Goal: Task Accomplishment & Management: Manage account settings

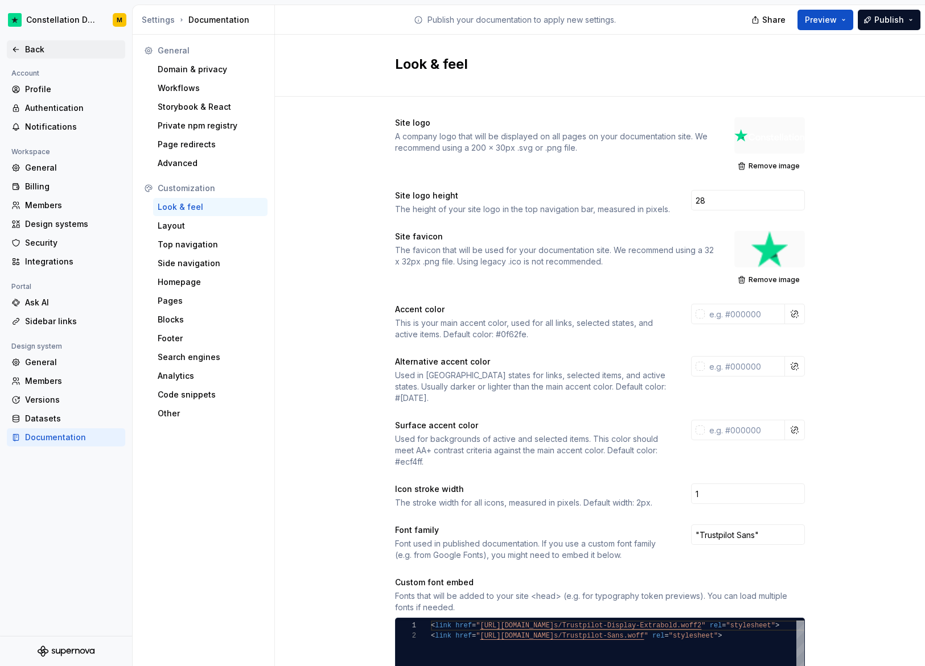
click at [48, 44] on div "Back" at bounding box center [73, 49] width 96 height 11
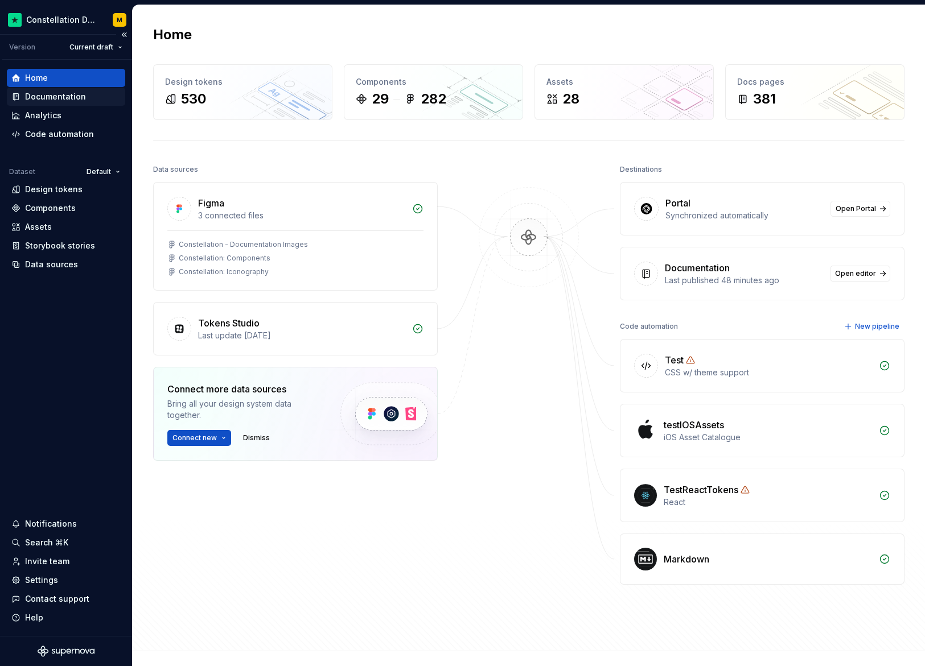
click at [77, 93] on div "Documentation" at bounding box center [55, 96] width 61 height 11
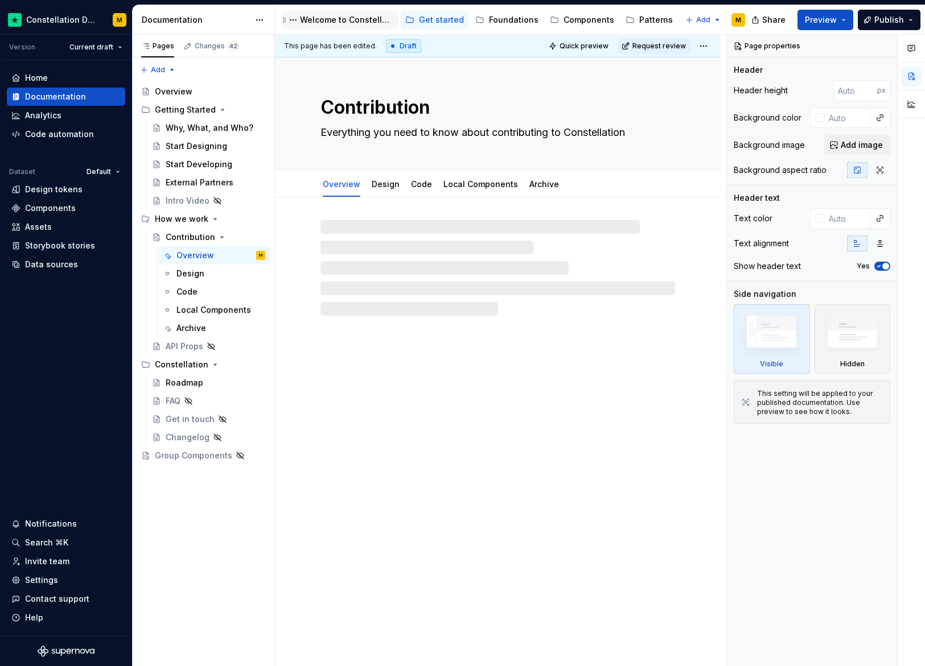
click at [335, 22] on div "Welcome to Constellation" at bounding box center [347, 19] width 94 height 11
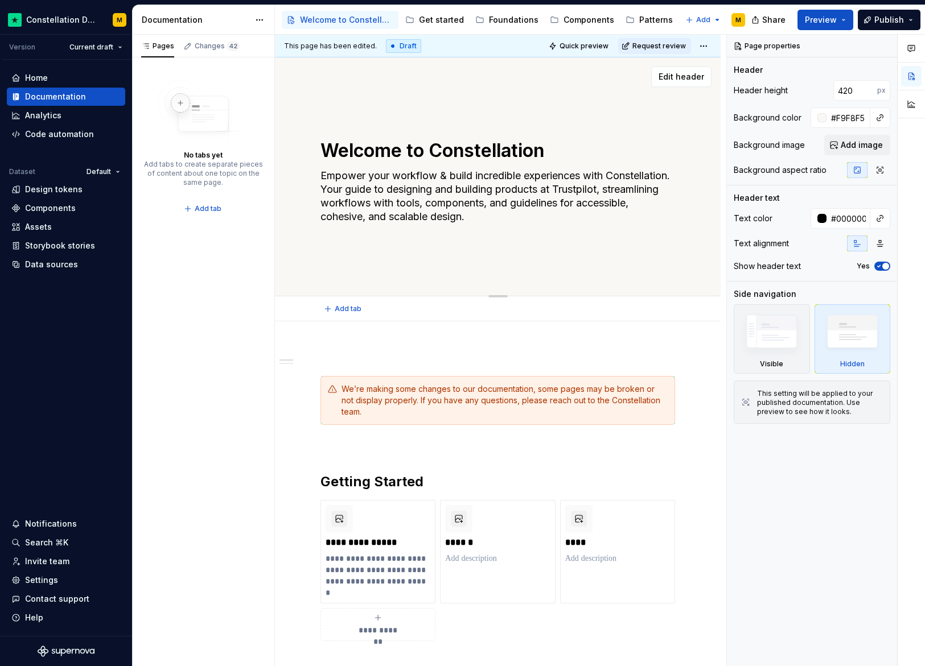
click at [405, 148] on textarea "Welcome to Constellation" at bounding box center [495, 150] width 354 height 27
paste textarea "Empower your workflow. Build incredible experiences."
type textarea "*"
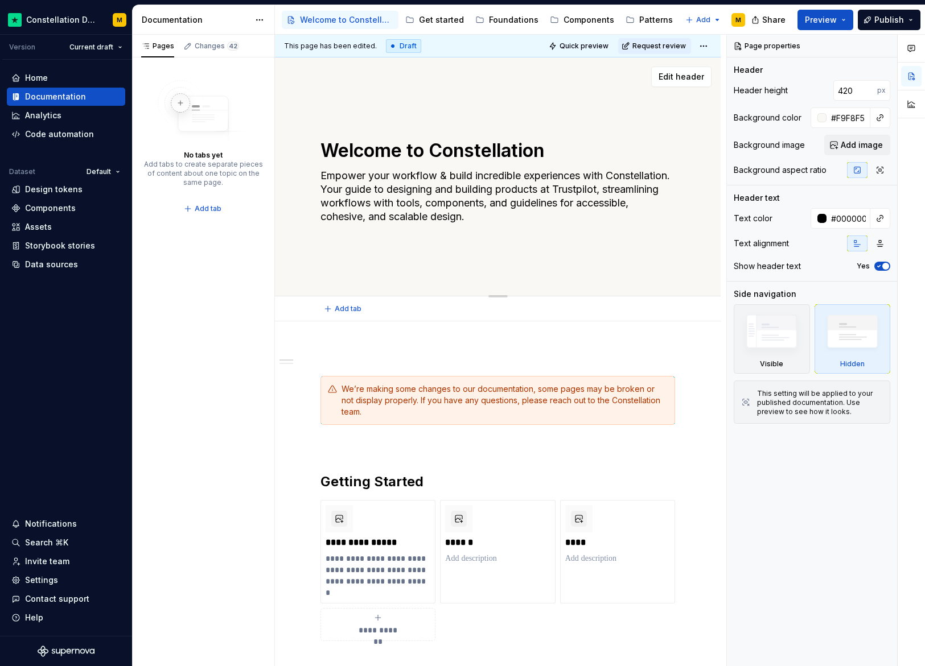
type textarea "Empower your workflow. Build incredible experiences."
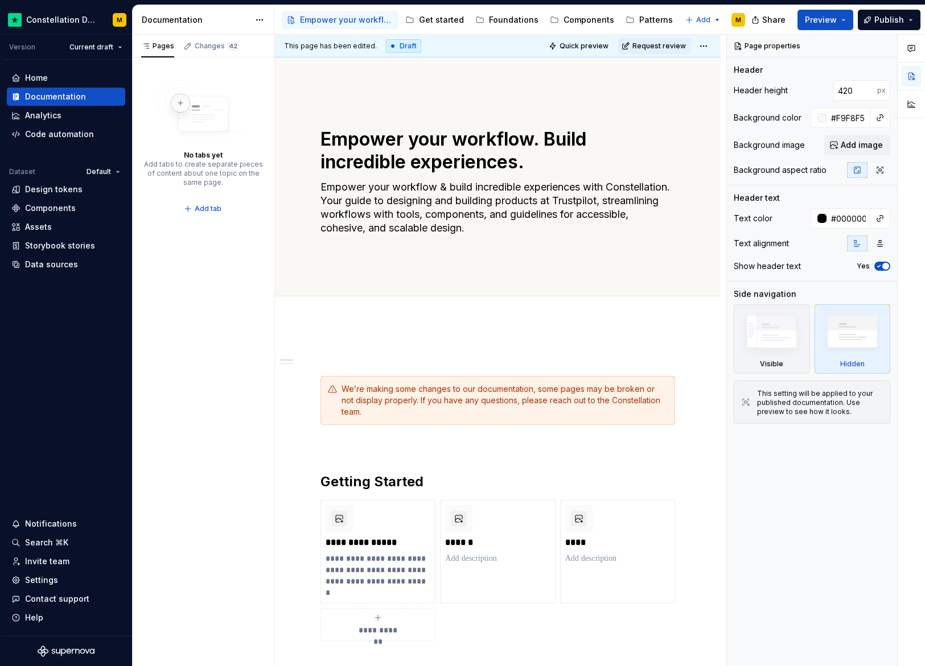
type textarea "*"
type textarea "Empower your workflow. Build incredible experiences."
click at [427, 194] on textarea "Empower your workflow & build incredible experiences with Constellation. Your g…" at bounding box center [495, 207] width 354 height 59
click at [387, 199] on textarea "Empower your workflow & build incredible experiences with Constellation. Your g…" at bounding box center [495, 207] width 354 height 59
drag, startPoint x: 388, startPoint y: 198, endPoint x: 326, endPoint y: 194, distance: 62.1
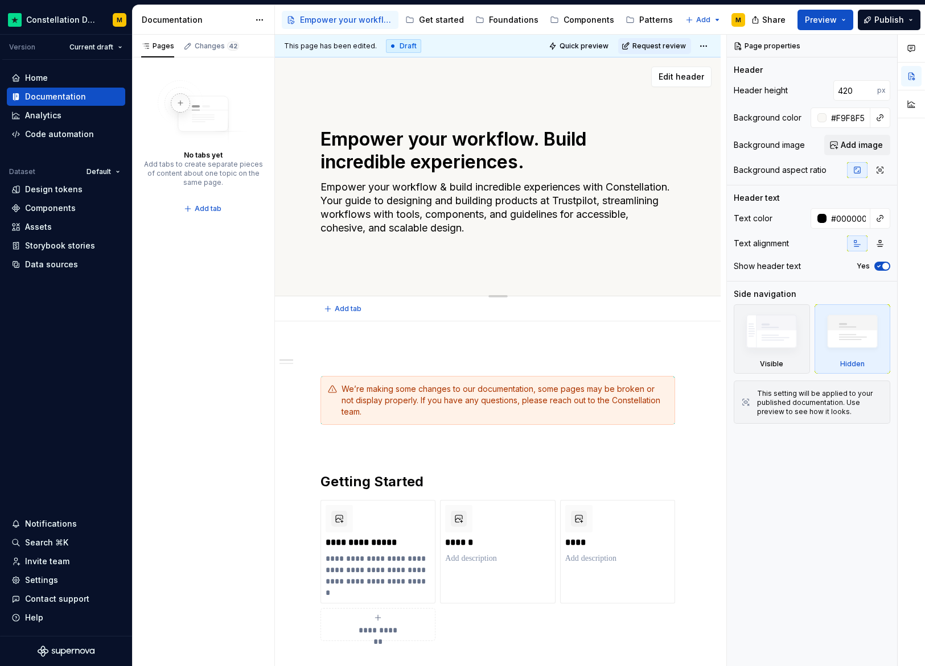
click at [326, 194] on textarea "Empower your workflow & build incredible experiences with Constellation. Your g…" at bounding box center [495, 207] width 354 height 59
drag, startPoint x: 408, startPoint y: 200, endPoint x: 315, endPoint y: 185, distance: 93.9
click at [315, 185] on div "Empower your workflow. Build incredible experiences. Empower your workflow & bu…" at bounding box center [497, 176] width 445 height 239
drag, startPoint x: 366, startPoint y: 213, endPoint x: 306, endPoint y: 187, distance: 65.0
click at [306, 187] on div "Empower your workflow. Build incredible experiences. Empower your workflow & bu…" at bounding box center [497, 176] width 445 height 239
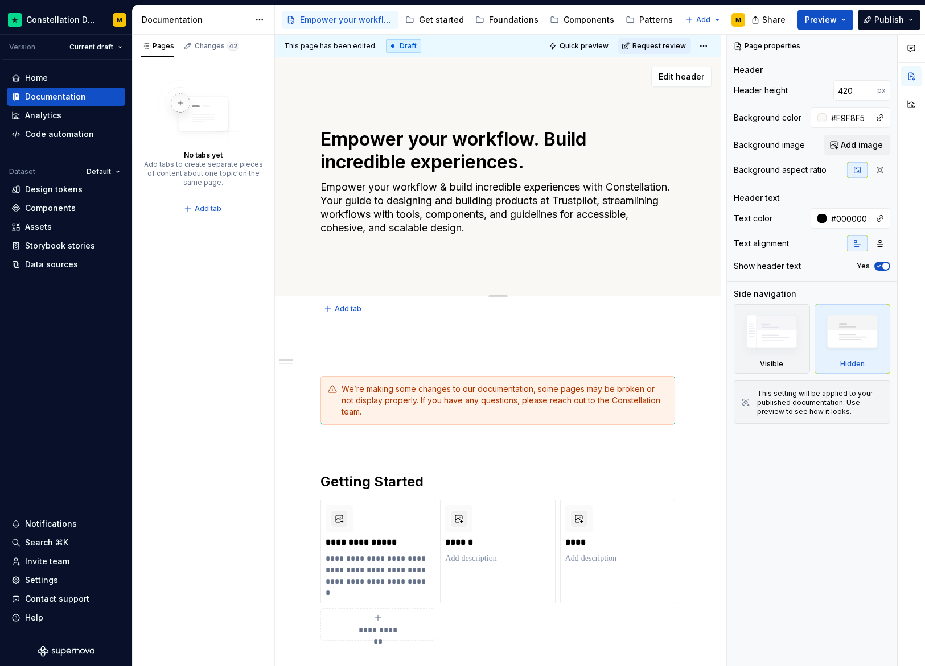
paste textarea "Constellation is your guide to designing and building products at Trustpilot."
type textarea "*"
type textarea "Constellation is your guide to designing and building products at Trustpilot., …"
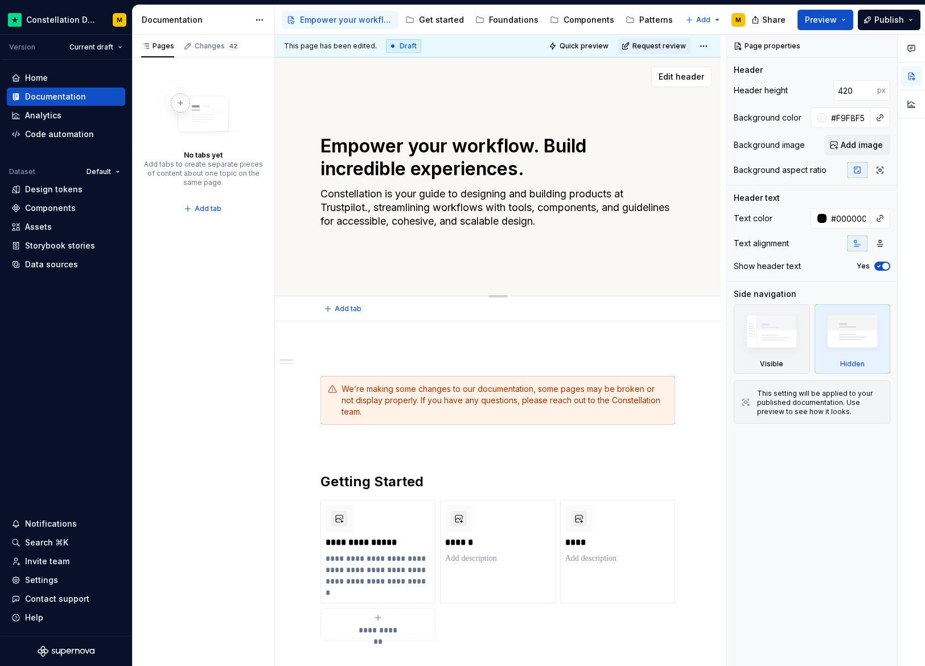
type textarea "*"
type textarea "Constellation is your guide to designing and building products at Trustpilot, s…"
type textarea "*"
type textarea "Constellation is your guide to designing and building products at Trustpilot, s…"
click at [828, 18] on span "Preview" at bounding box center [820, 19] width 32 height 11
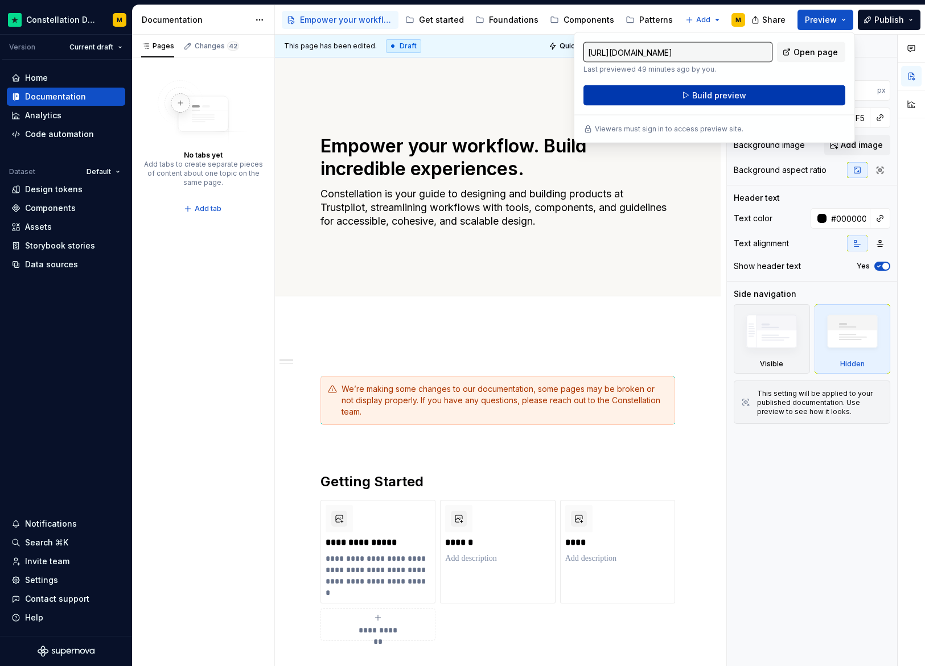
click at [757, 95] on button "Build preview" at bounding box center [714, 95] width 262 height 20
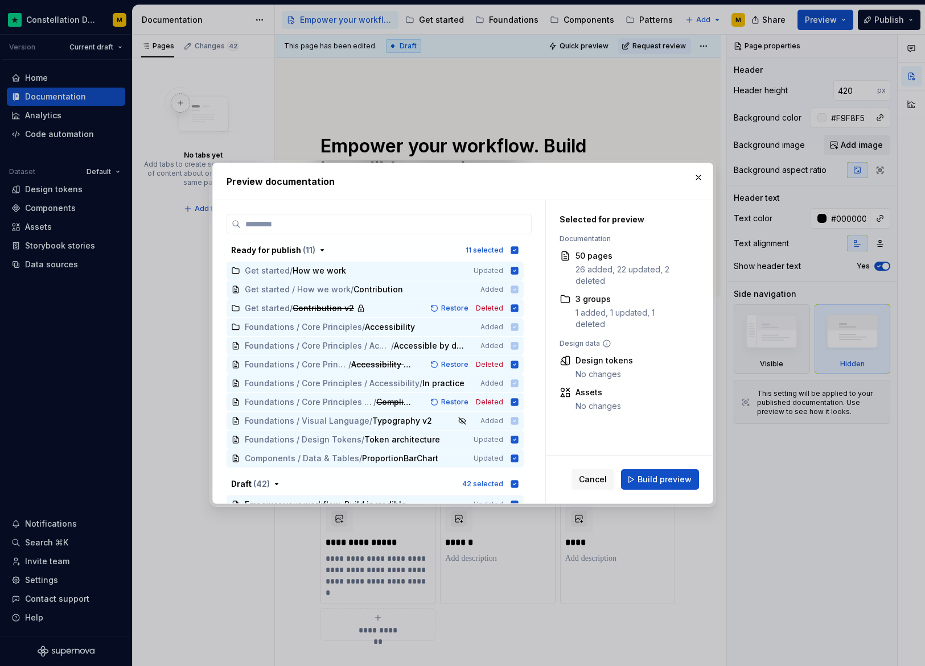
click at [599, 477] on span "Cancel" at bounding box center [593, 479] width 28 height 11
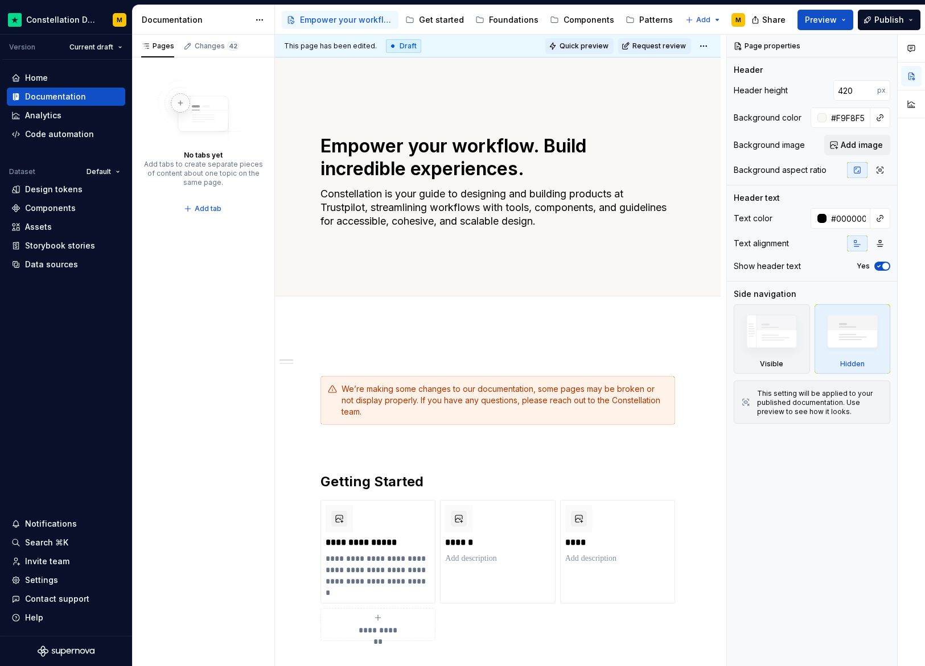
click at [591, 47] on span "Quick preview" at bounding box center [583, 46] width 49 height 9
type textarea "*"
click at [846, 114] on input "#F9F8F5" at bounding box center [848, 118] width 44 height 20
paste input "F3F0EC"
type input "F3F0EC"
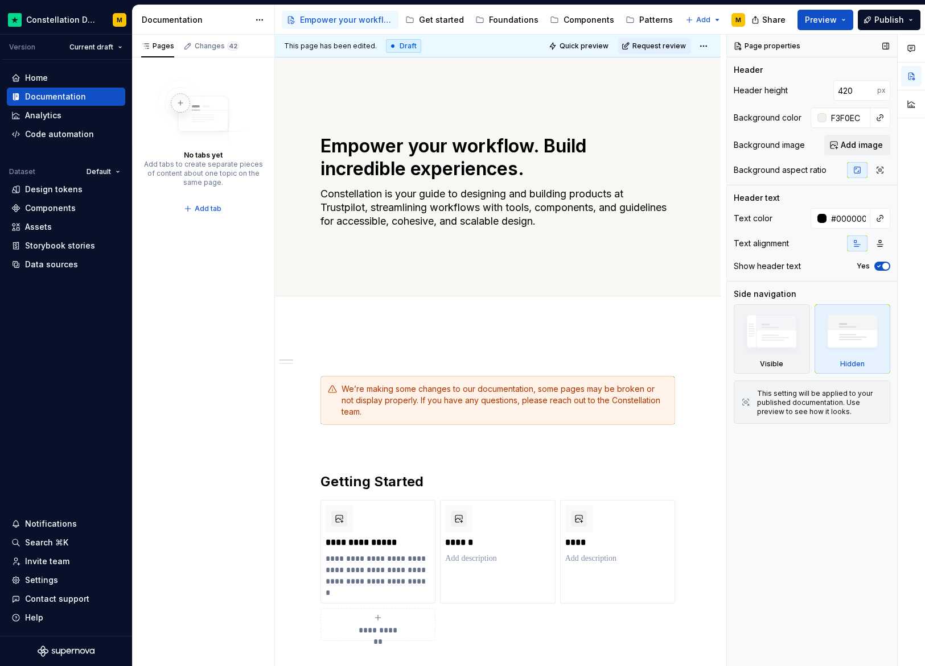
type textarea "*"
type input "#F3F0EC"
click at [804, 183] on div "Header height 420 px Background color #F3F0EC Background image Add image Backgr…" at bounding box center [811, 132] width 156 height 105
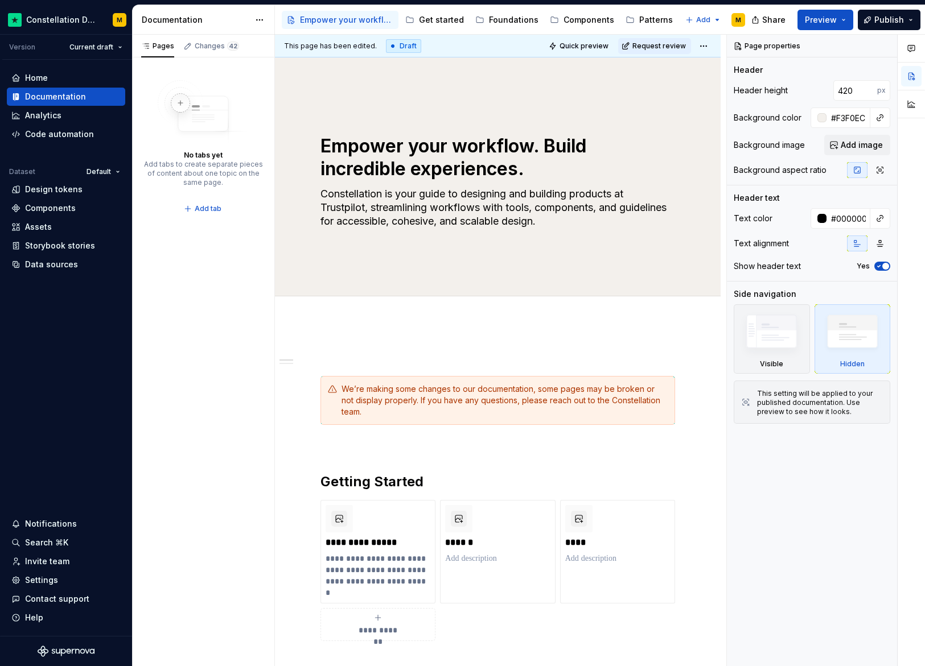
type textarea "*"
click at [847, 222] on input "#000000" at bounding box center [848, 218] width 44 height 20
paste input "2D2F29"
type input "2D2F29"
type textarea "*"
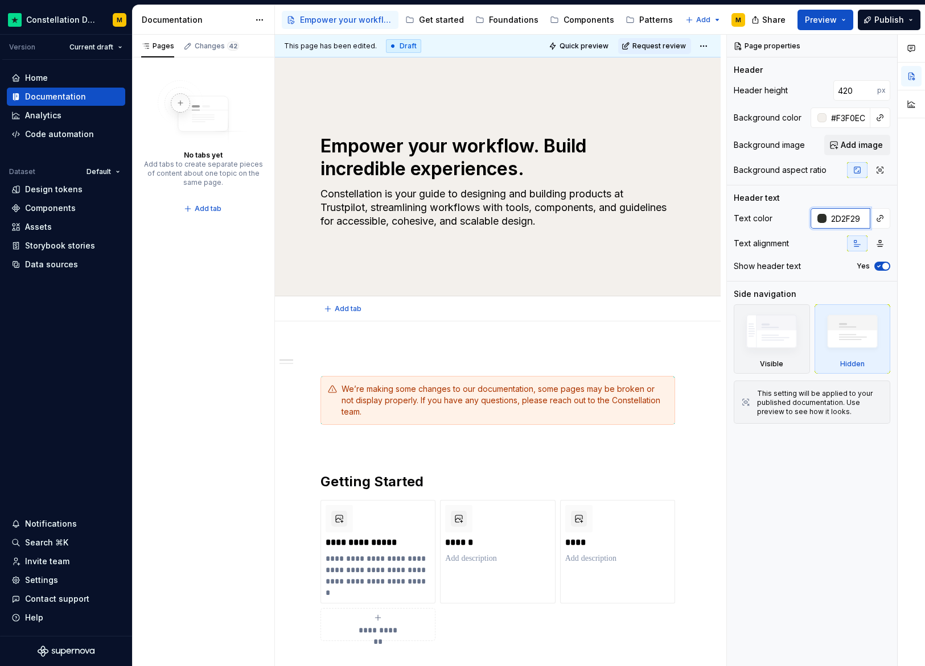
type input "2D2F29"
type textarea "*"
type input "#2D2F29"
click at [674, 313] on div "Add tab" at bounding box center [497, 309] width 354 height 16
click at [576, 42] on span "Quick preview" at bounding box center [583, 46] width 49 height 9
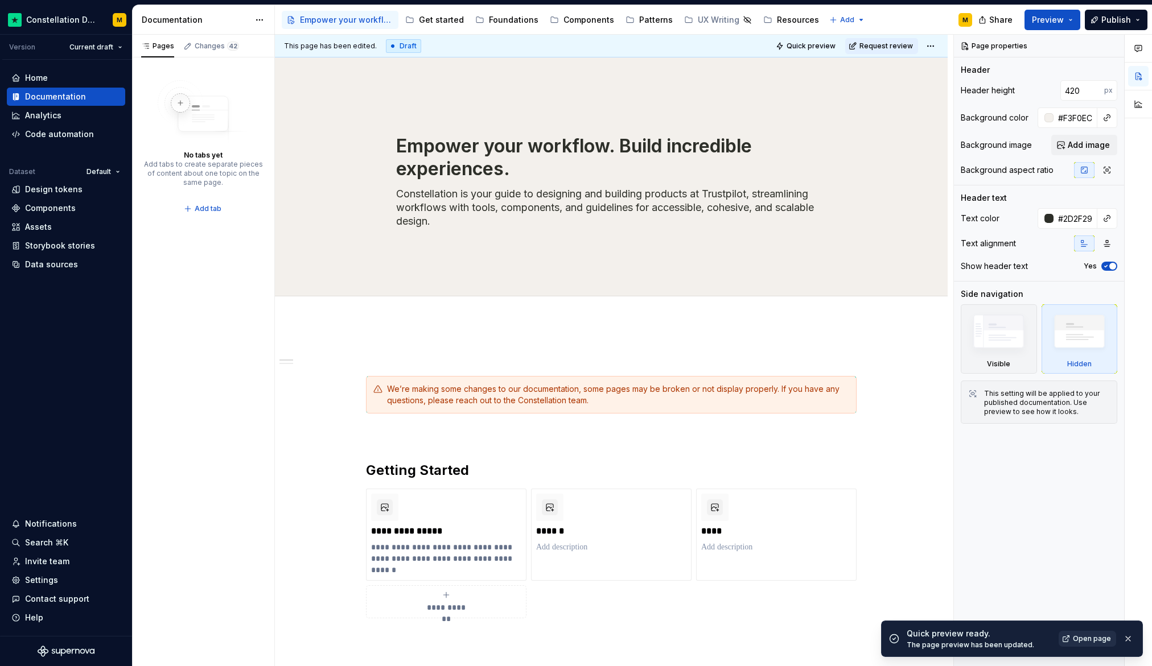
click at [924, 639] on span "Open page" at bounding box center [1091, 638] width 38 height 9
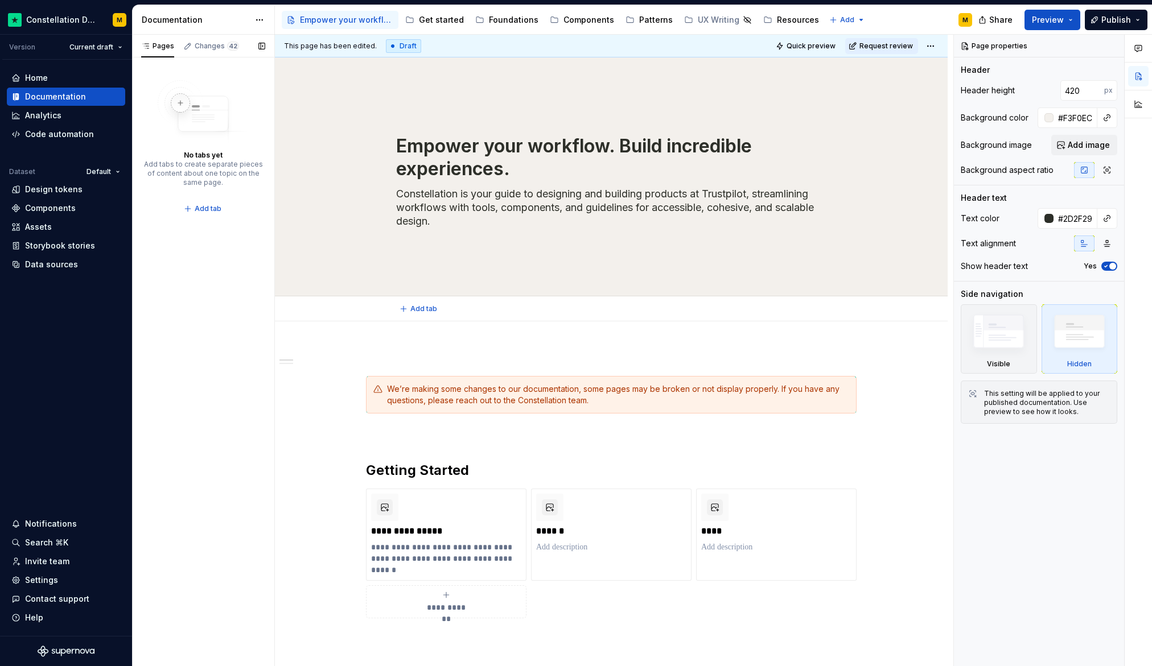
type textarea "*"
click at [59, 581] on div "Settings" at bounding box center [65, 580] width 109 height 11
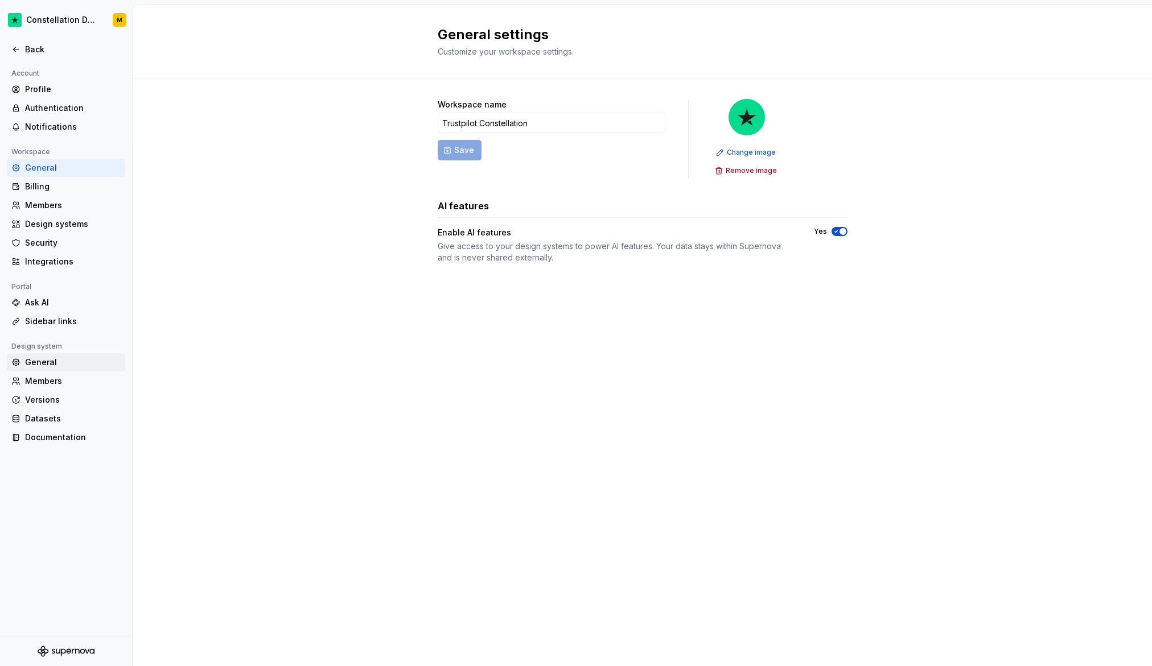
click at [39, 357] on div "General" at bounding box center [73, 362] width 96 height 11
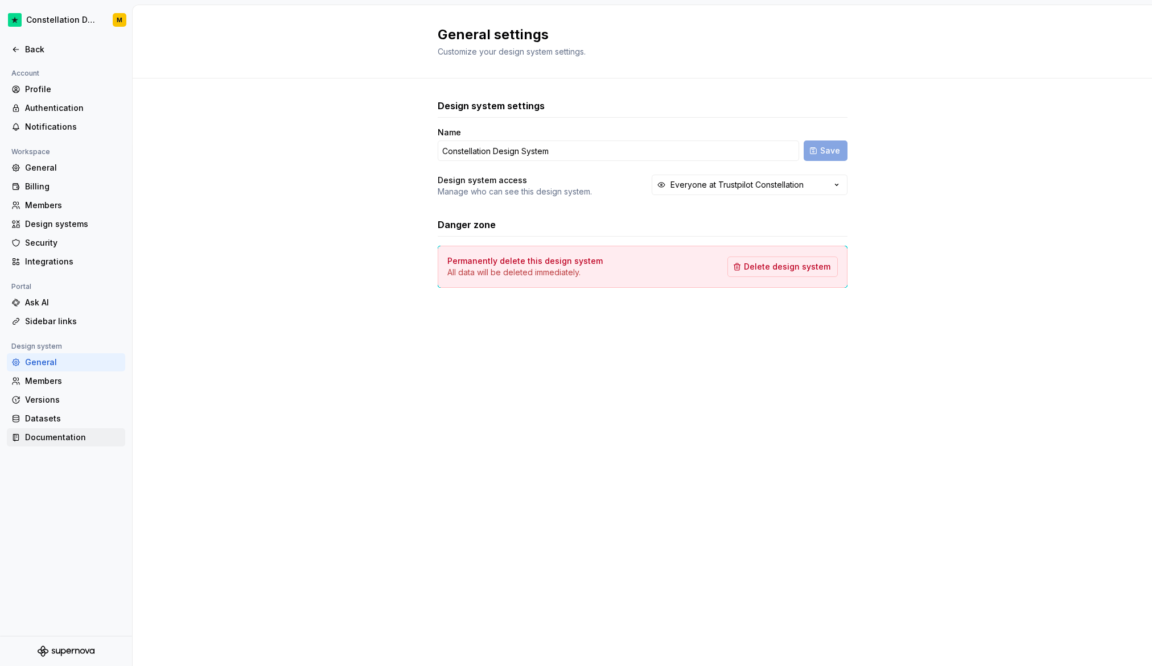
click at [49, 435] on div "Documentation" at bounding box center [73, 437] width 96 height 11
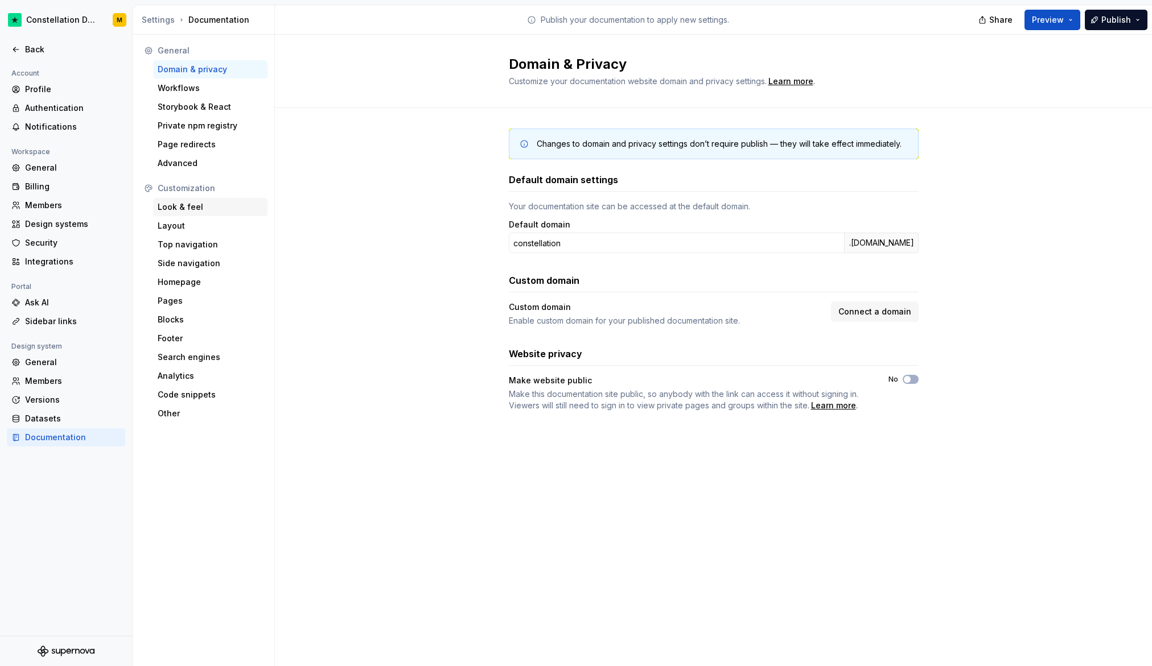
click at [200, 198] on div "Look & feel" at bounding box center [210, 207] width 114 height 18
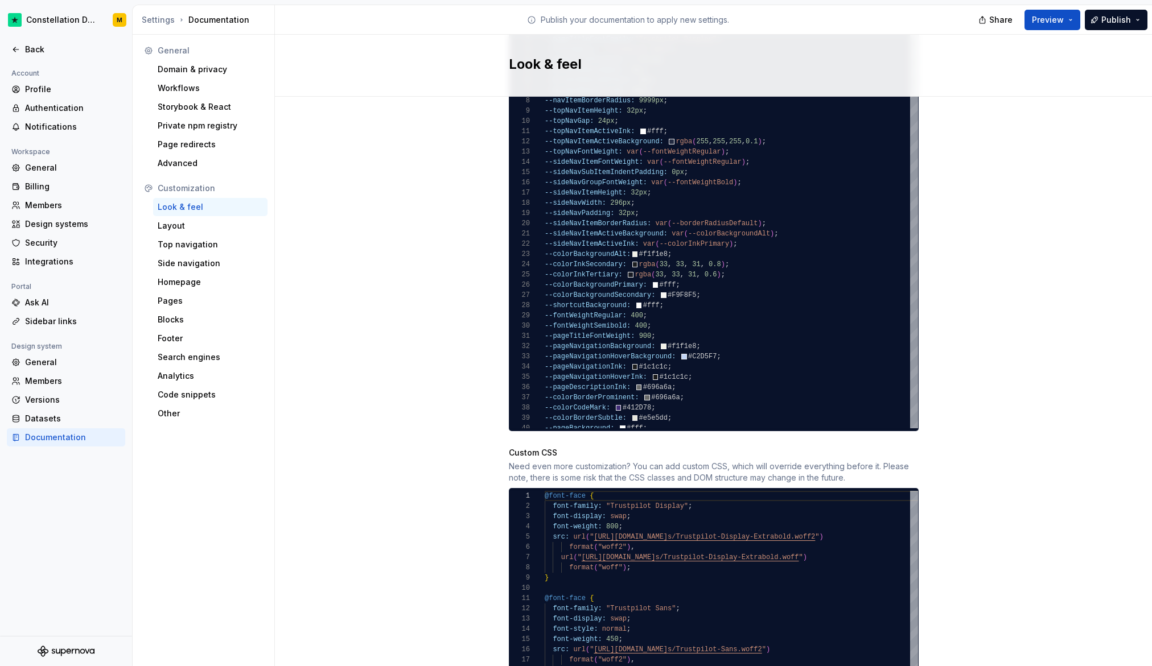
scroll to position [980, 0]
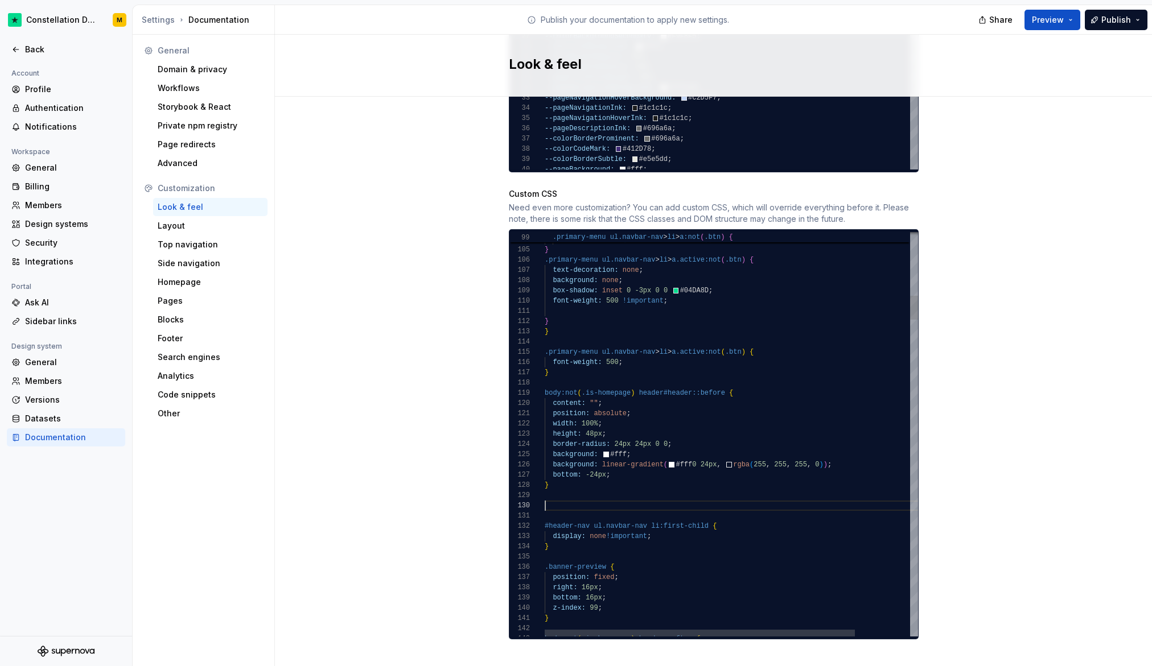
scroll to position [92, 98]
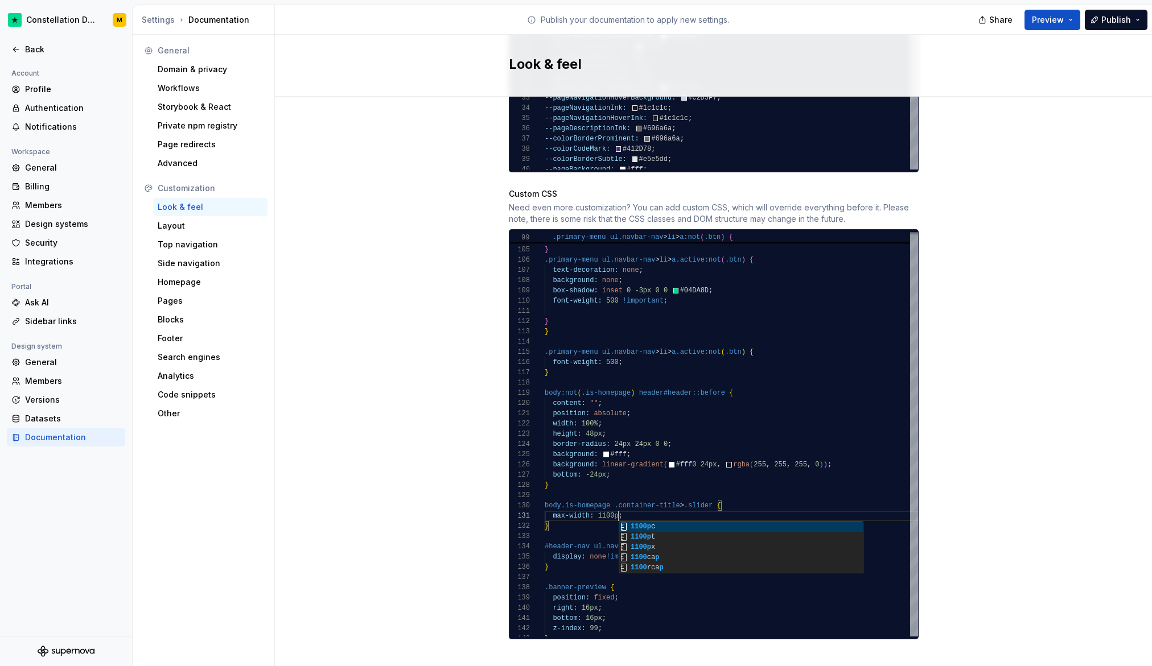
scroll to position [0, 78]
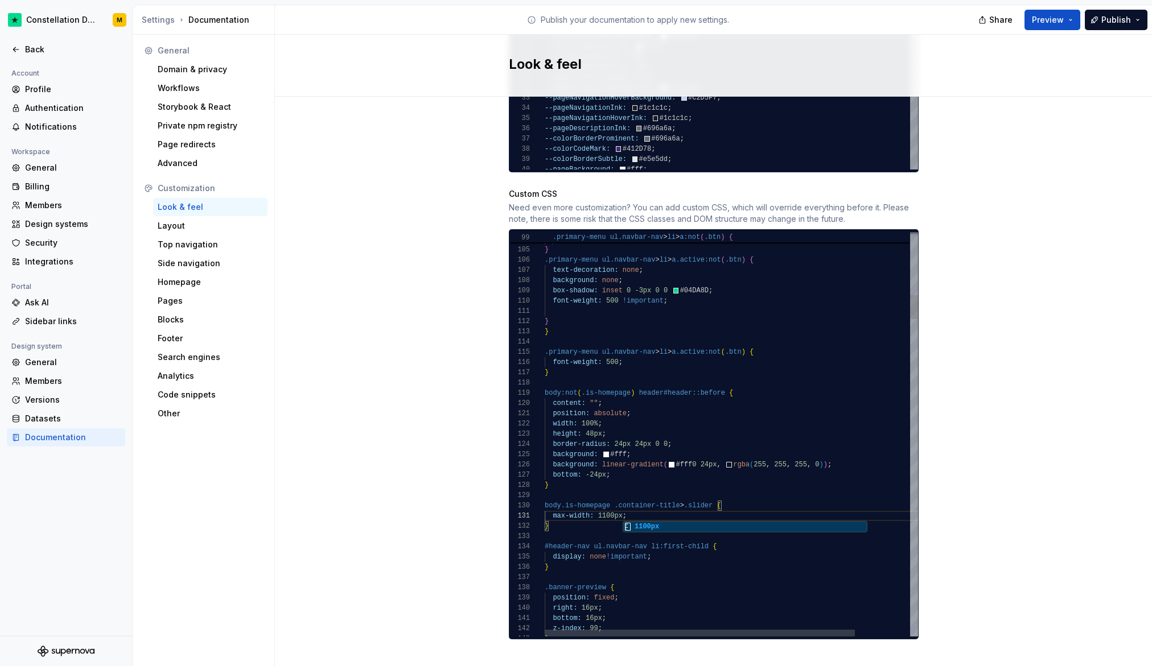
type textarea "**********"
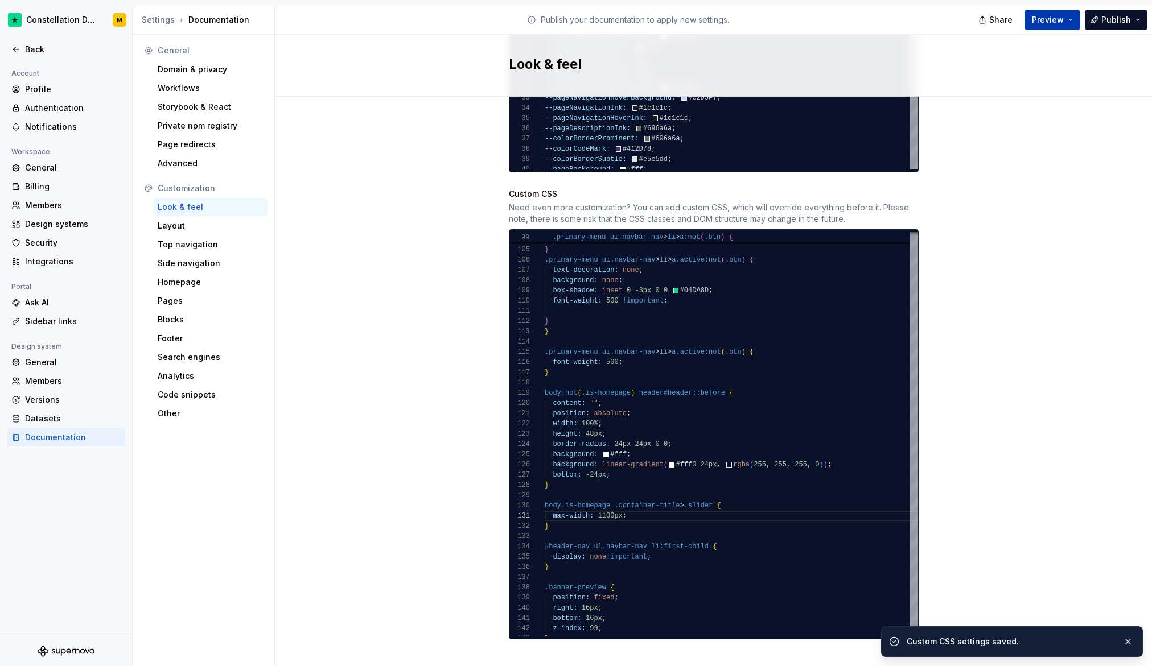
click at [924, 14] on span "Preview" at bounding box center [1047, 19] width 32 height 11
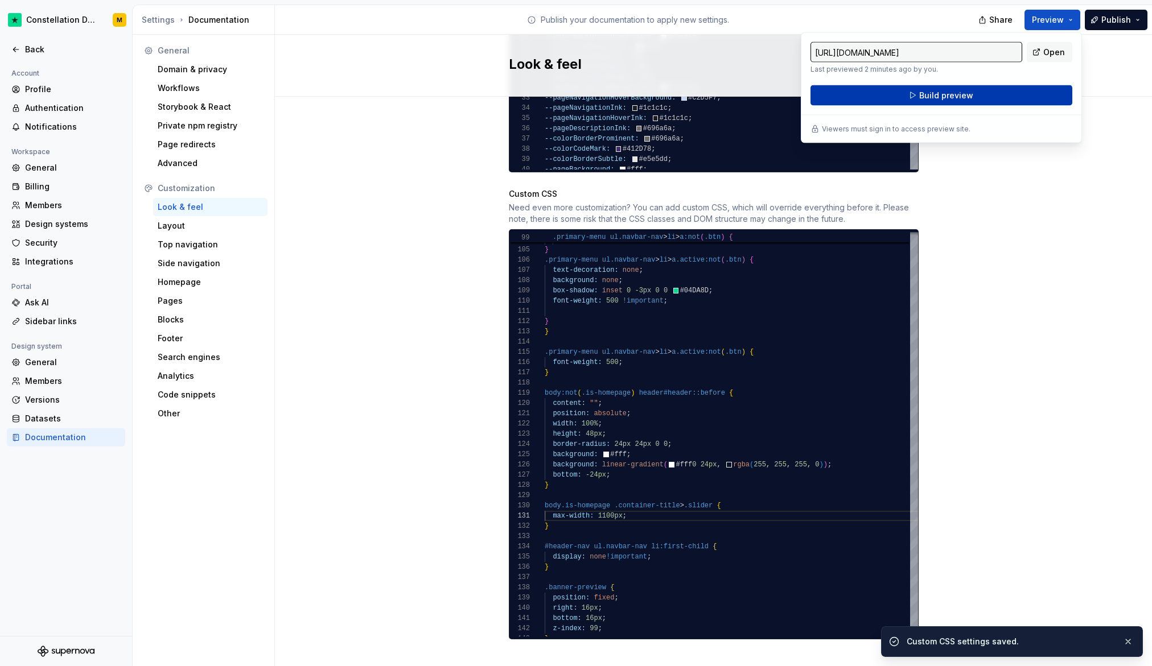
click at [924, 96] on button "Build preview" at bounding box center [941, 95] width 262 height 20
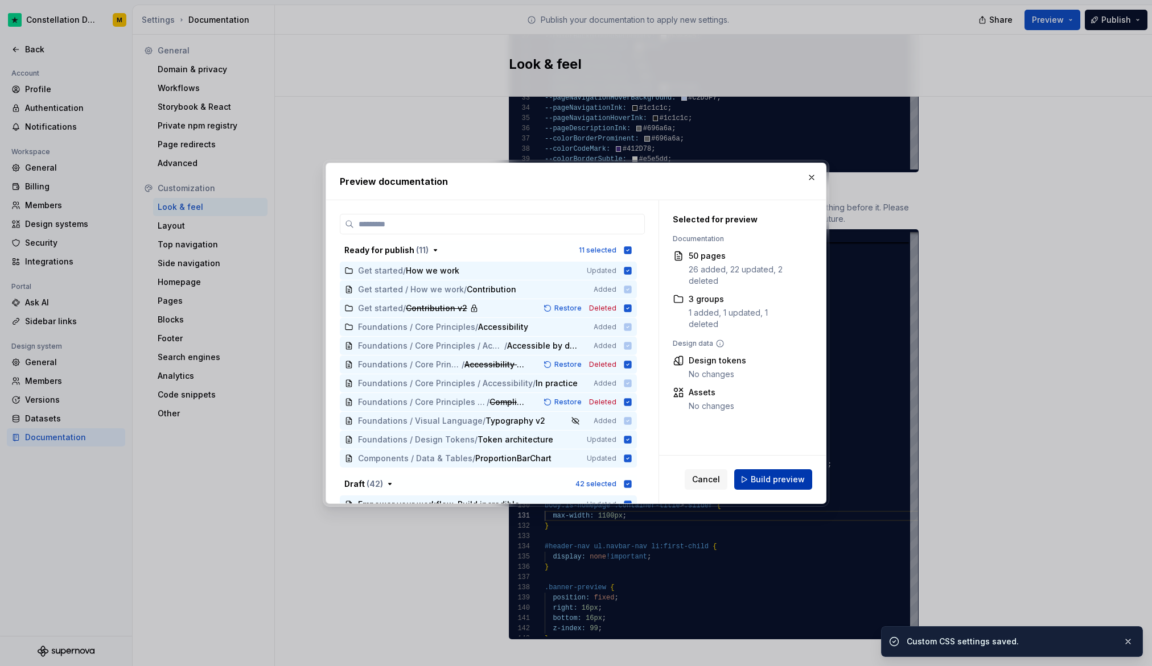
click at [769, 481] on span "Build preview" at bounding box center [777, 479] width 54 height 11
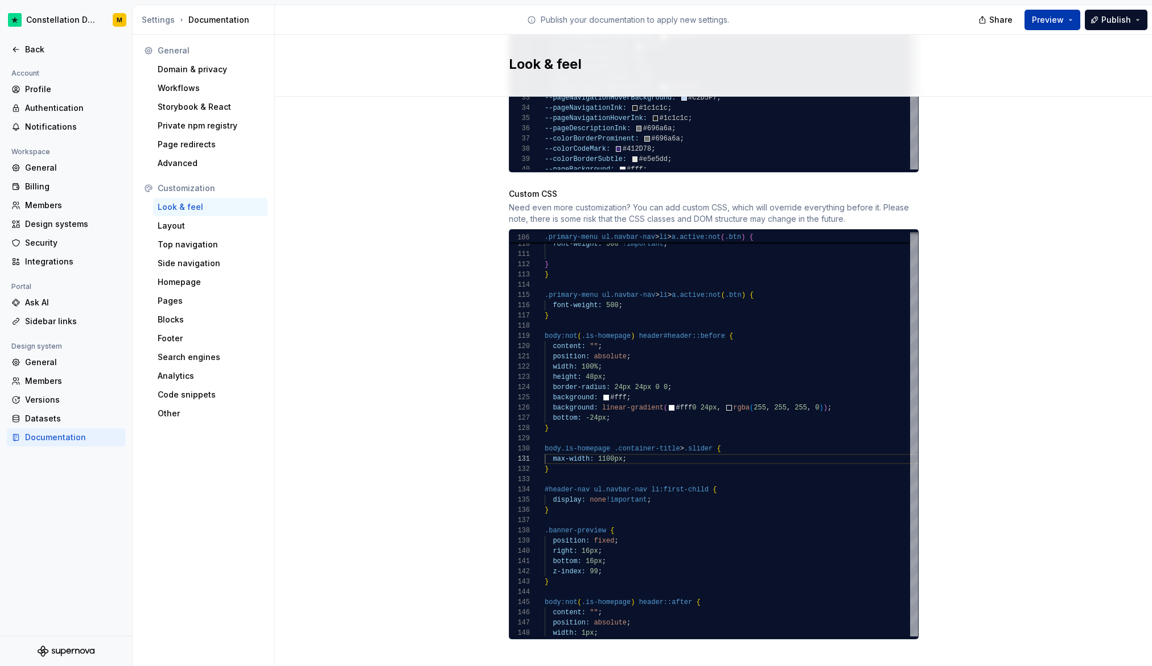
click at [924, 21] on button "Preview" at bounding box center [1052, 20] width 56 height 20
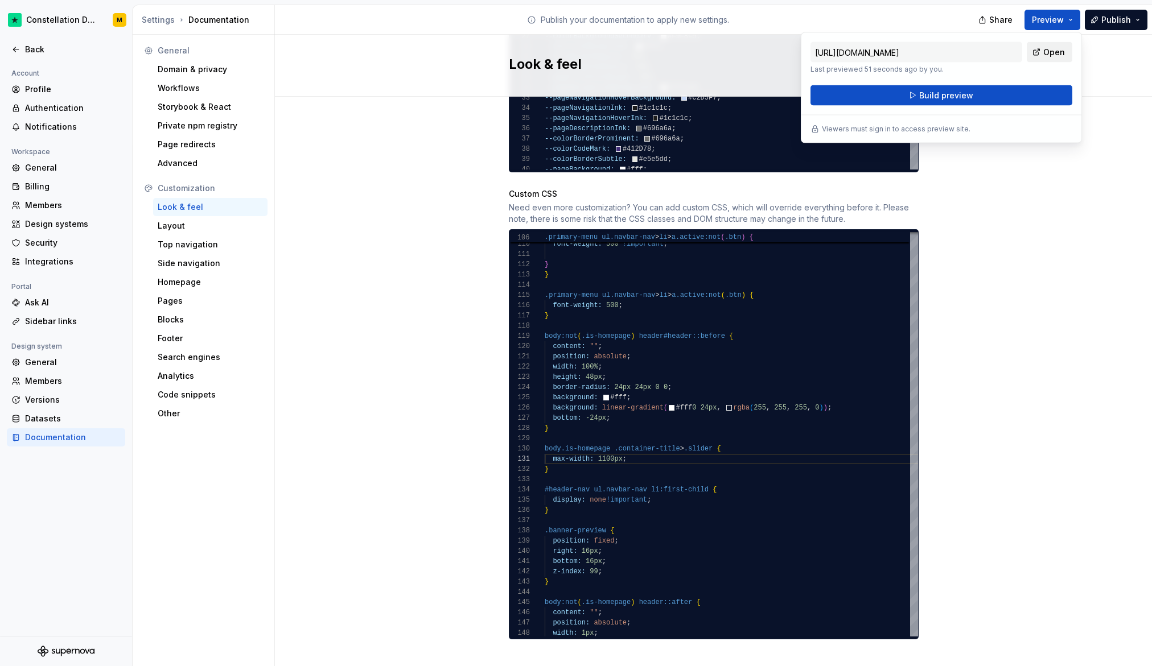
click at [924, 55] on link "Open" at bounding box center [1049, 52] width 46 height 20
click at [86, 53] on div "Back" at bounding box center [73, 49] width 96 height 11
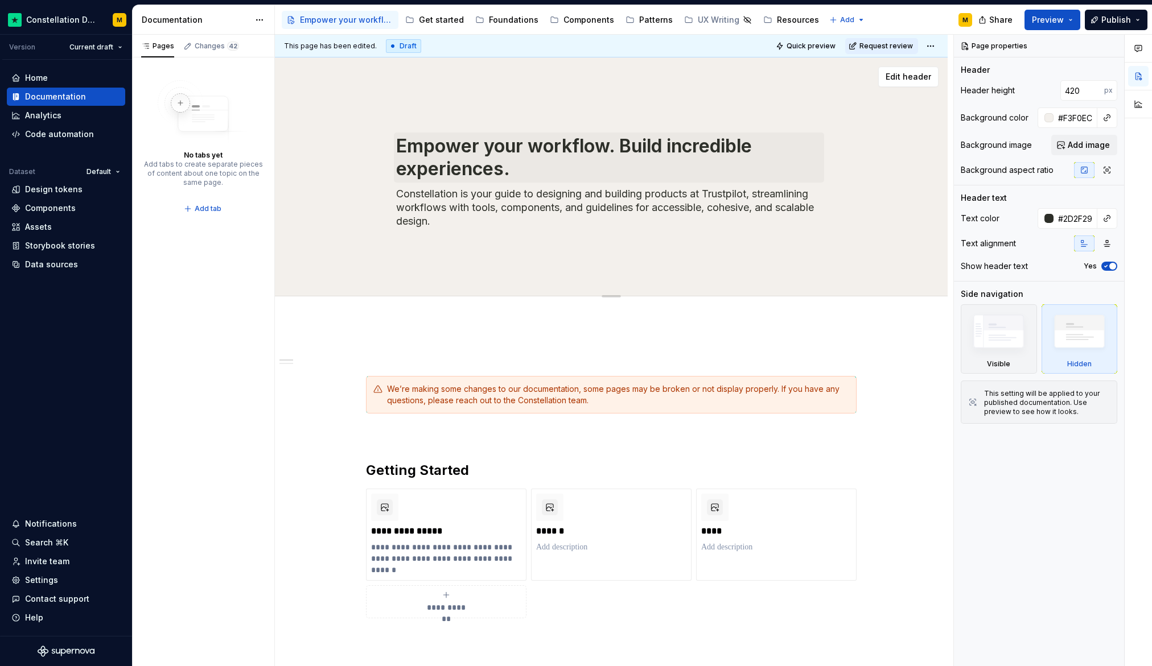
type textarea "*"
click at [620, 142] on textarea "Empower your workflow. Build incredible experiences." at bounding box center [609, 158] width 430 height 50
type textarea "Empower your workflow. Build incredible experiences."
click at [620, 142] on textarea "Empower your workflow. Build incredible experiences." at bounding box center [609, 158] width 430 height 50
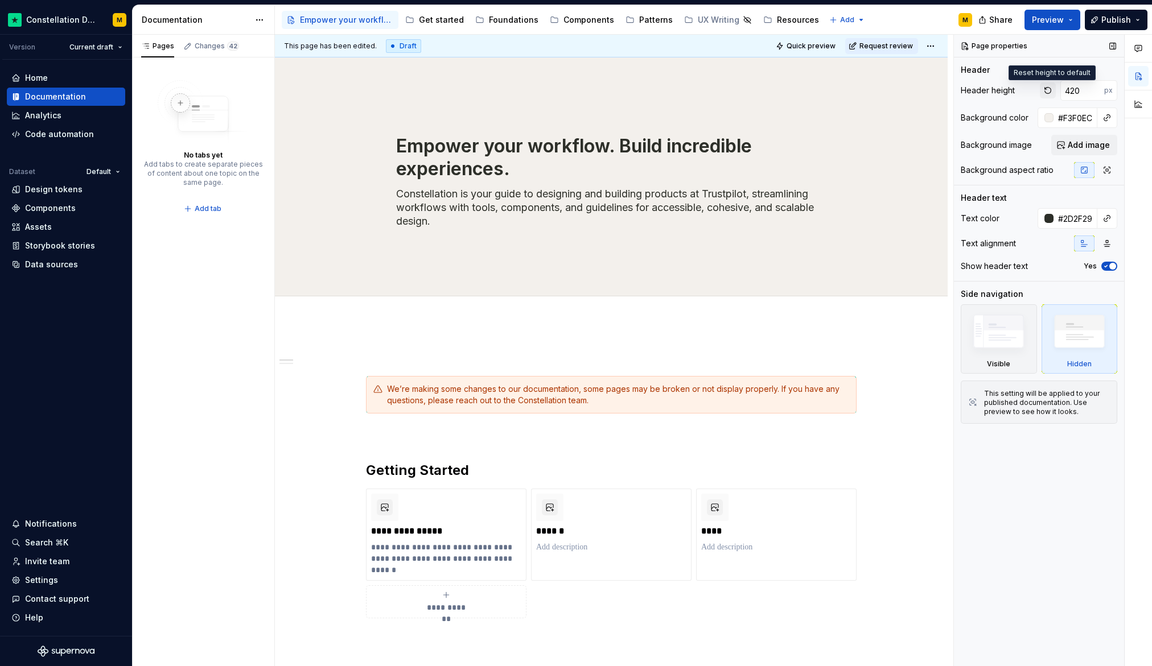
click at [924, 91] on button "button" at bounding box center [1047, 90] width 16 height 16
type textarea "*"
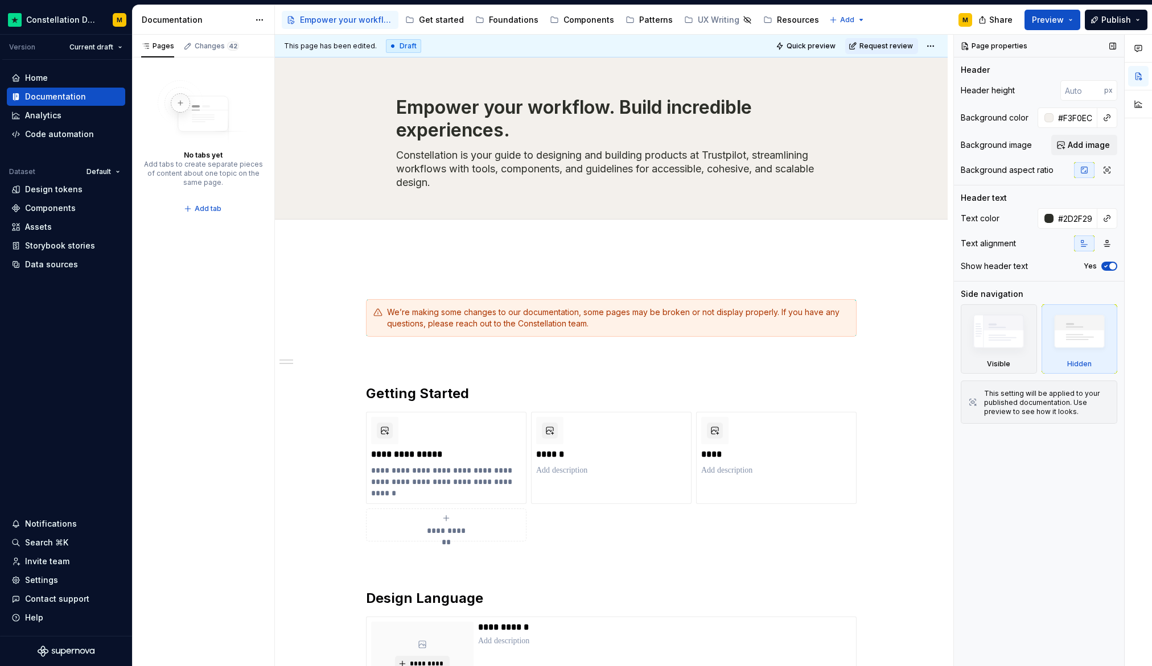
click at [924, 266] on icon "button" at bounding box center [1105, 266] width 9 height 7
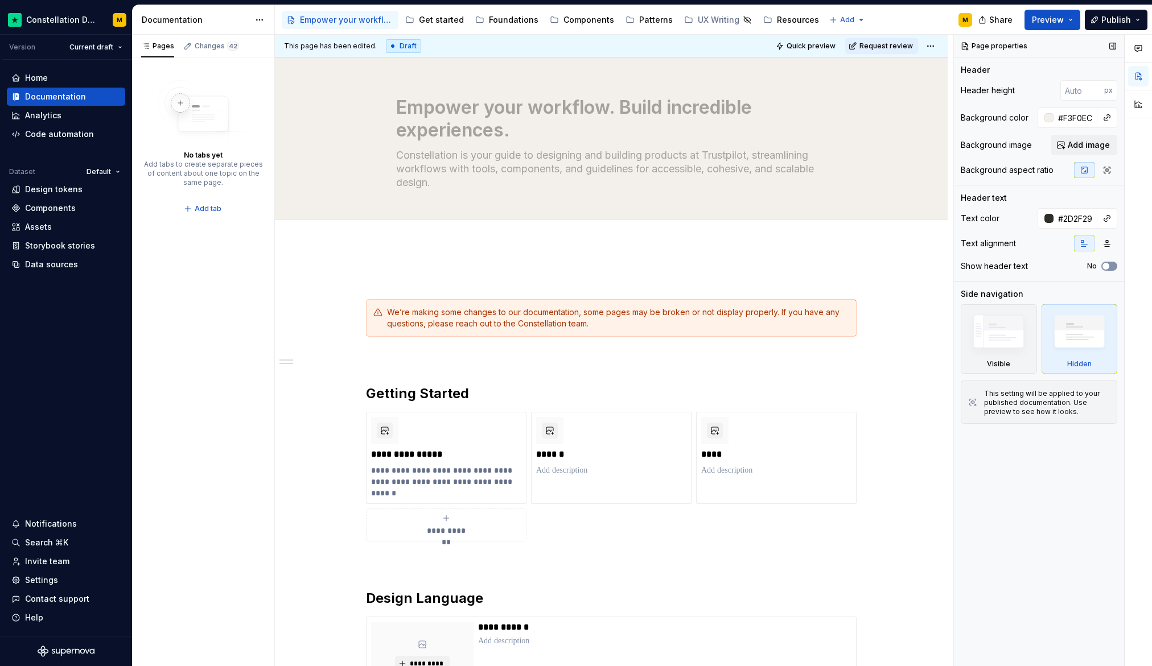
click at [924, 264] on icon "button" at bounding box center [1105, 266] width 9 height 7
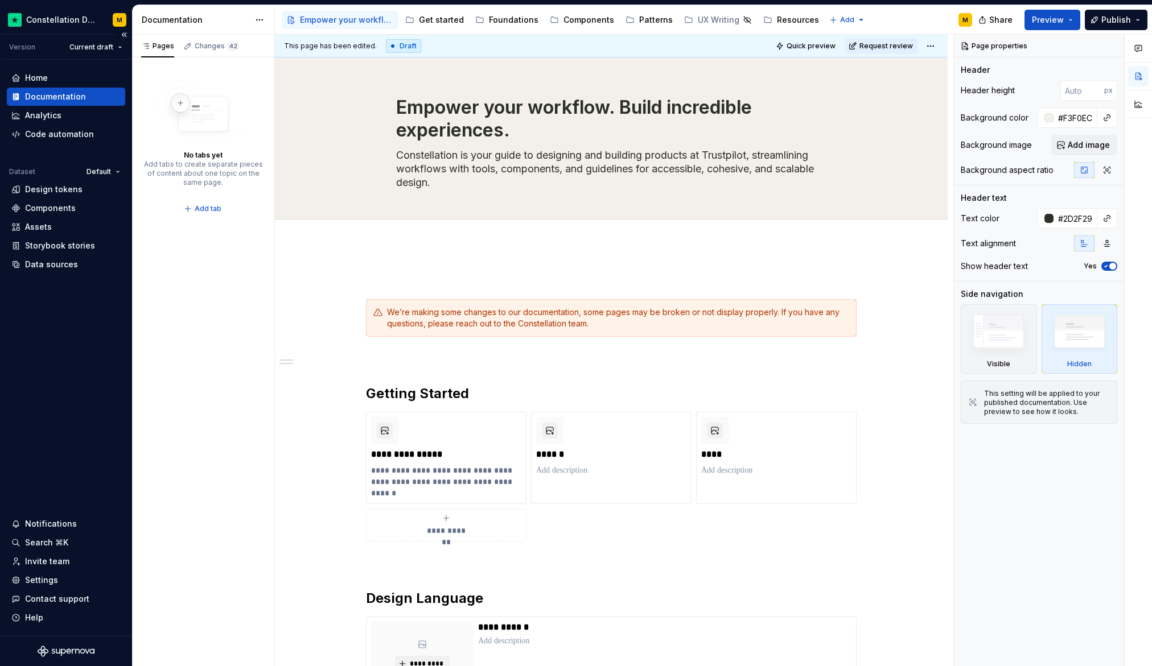
type textarea "*"
click at [45, 580] on div "Settings" at bounding box center [41, 580] width 33 height 11
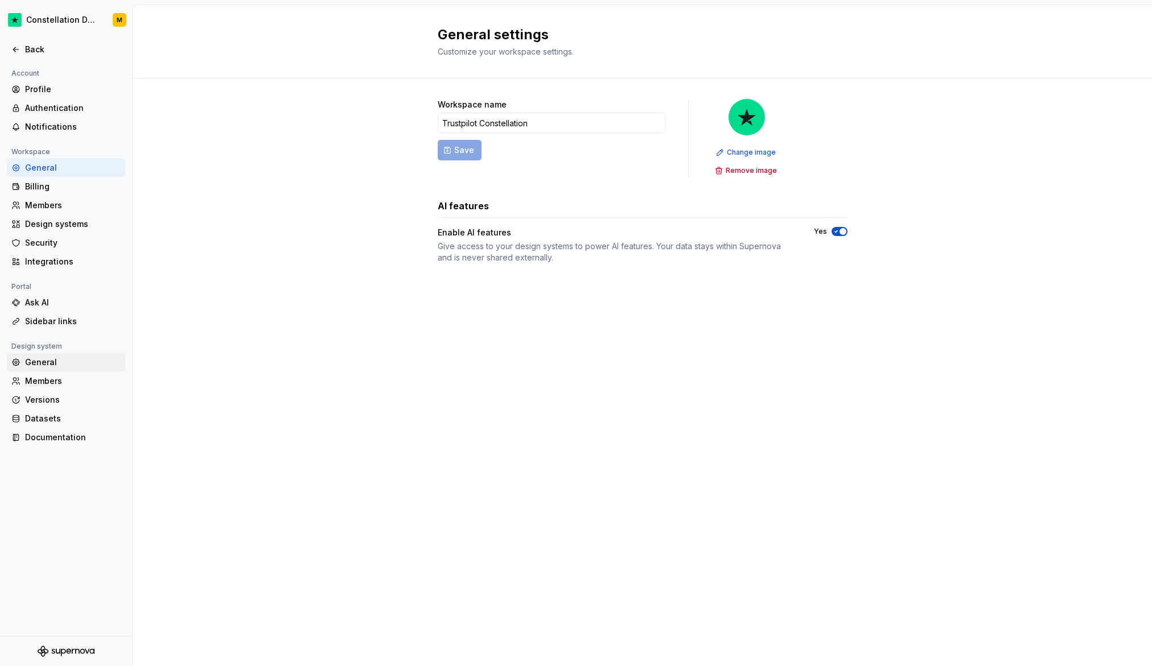
click at [57, 359] on div "General" at bounding box center [73, 362] width 96 height 11
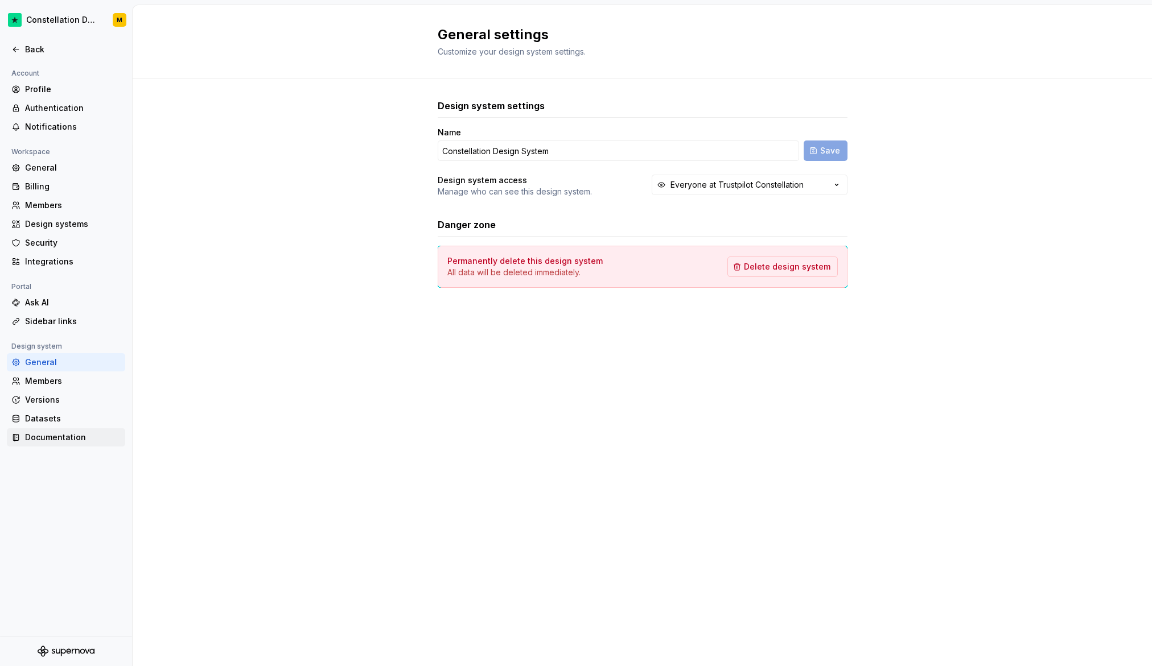
click at [73, 443] on div "Documentation" at bounding box center [66, 437] width 118 height 18
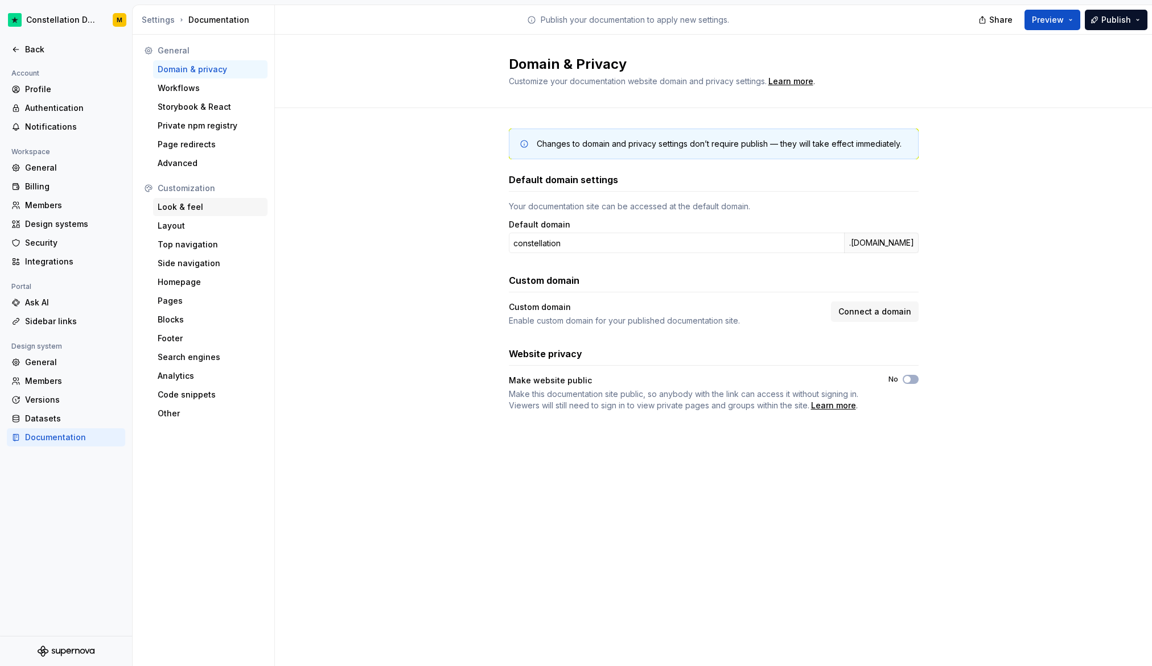
click at [193, 208] on div "Look & feel" at bounding box center [210, 206] width 105 height 11
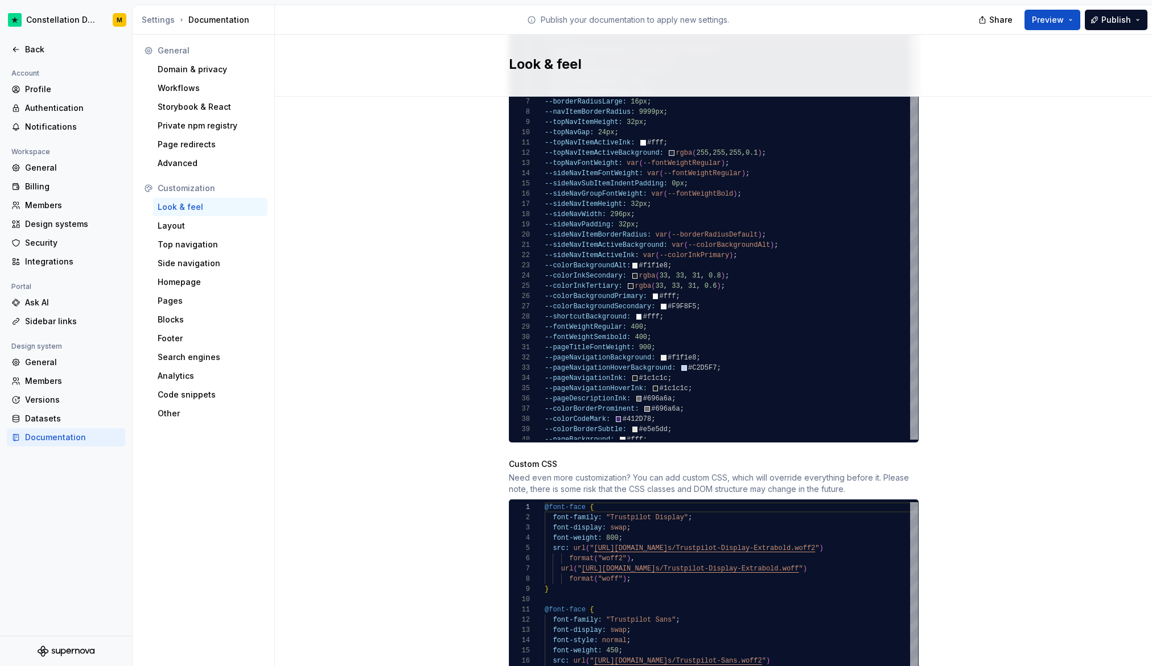
scroll to position [980, 0]
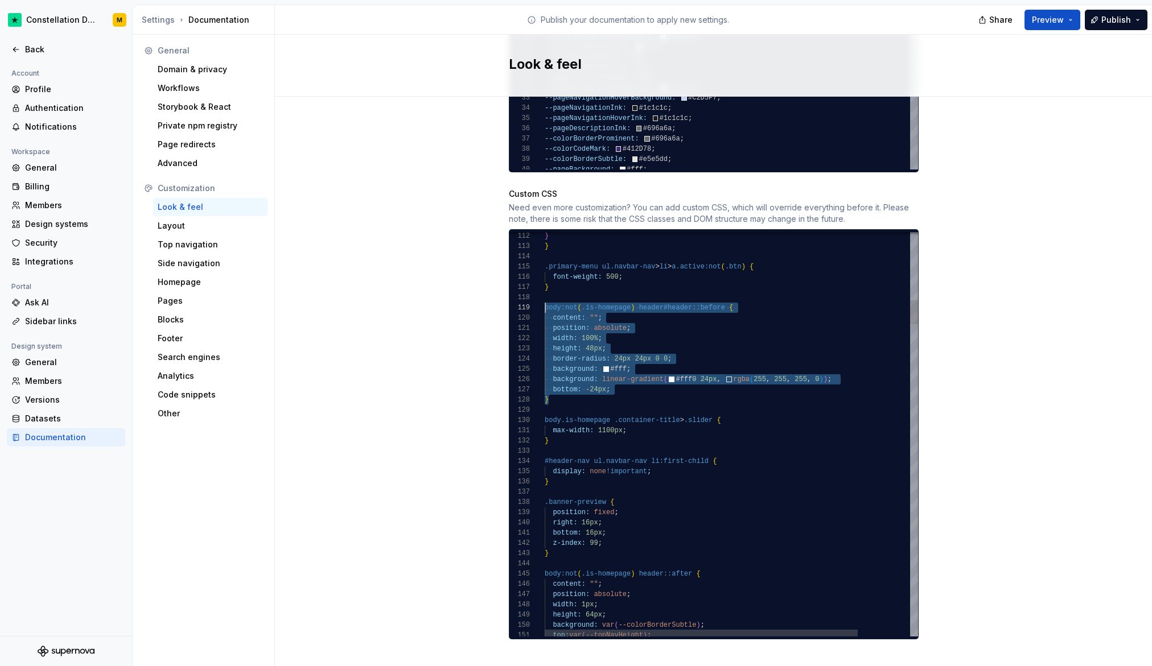
scroll to position [72, 0]
drag, startPoint x: 584, startPoint y: 390, endPoint x: 528, endPoint y: 291, distance: 114.4
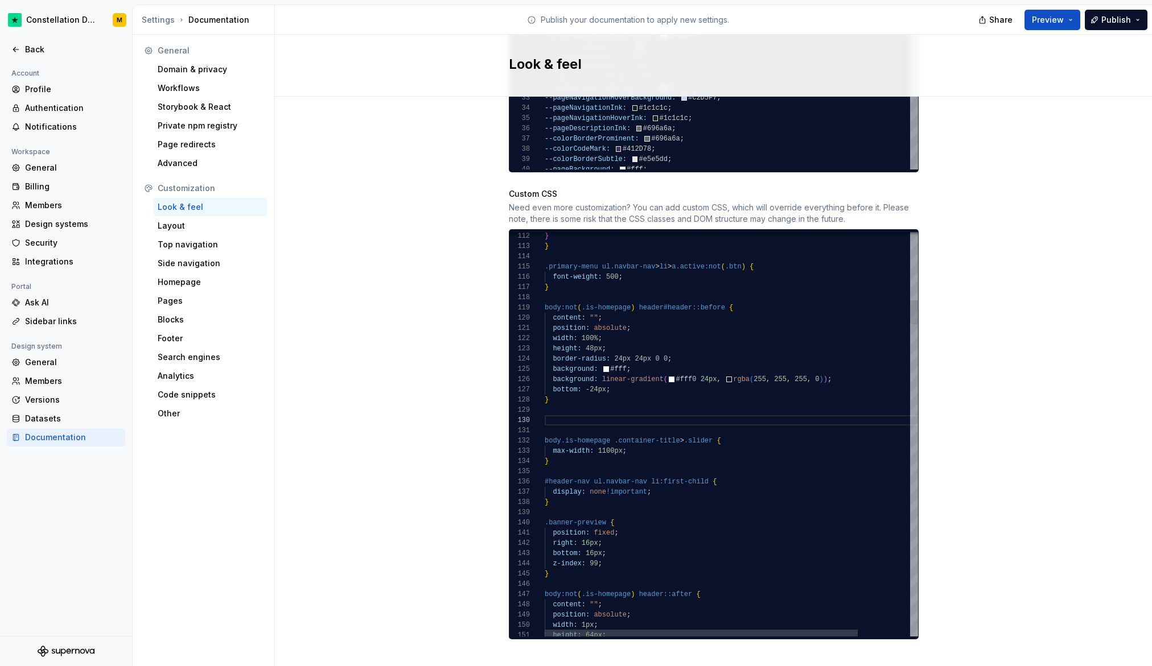
scroll to position [92, 4]
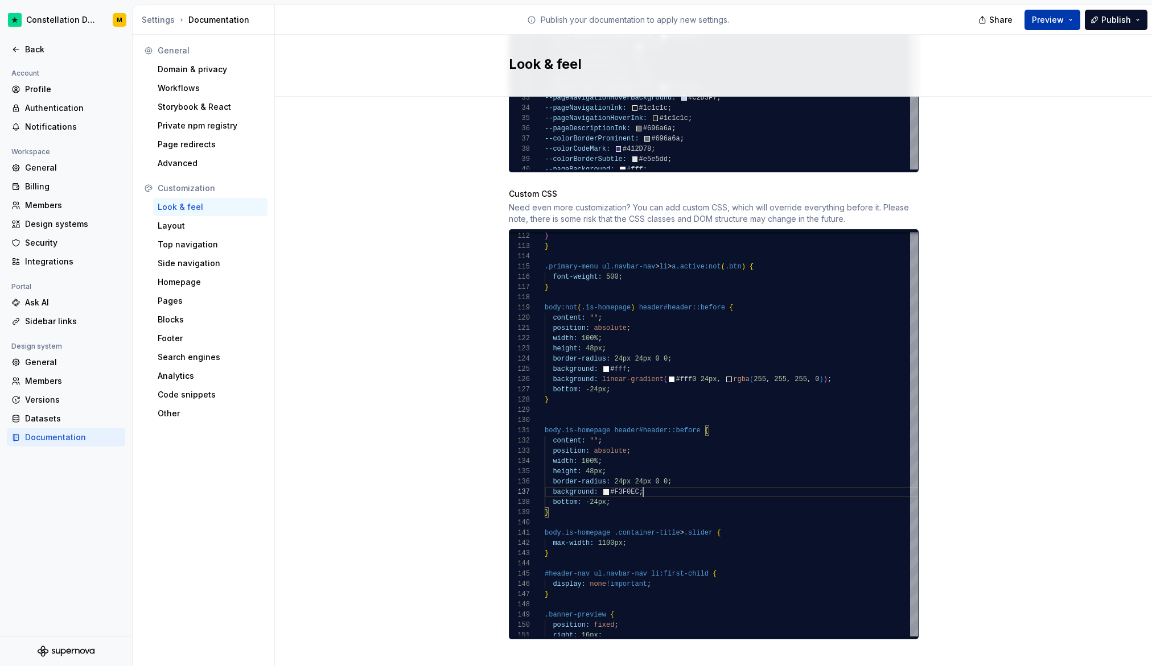
click at [924, 19] on button "Preview" at bounding box center [1052, 20] width 56 height 20
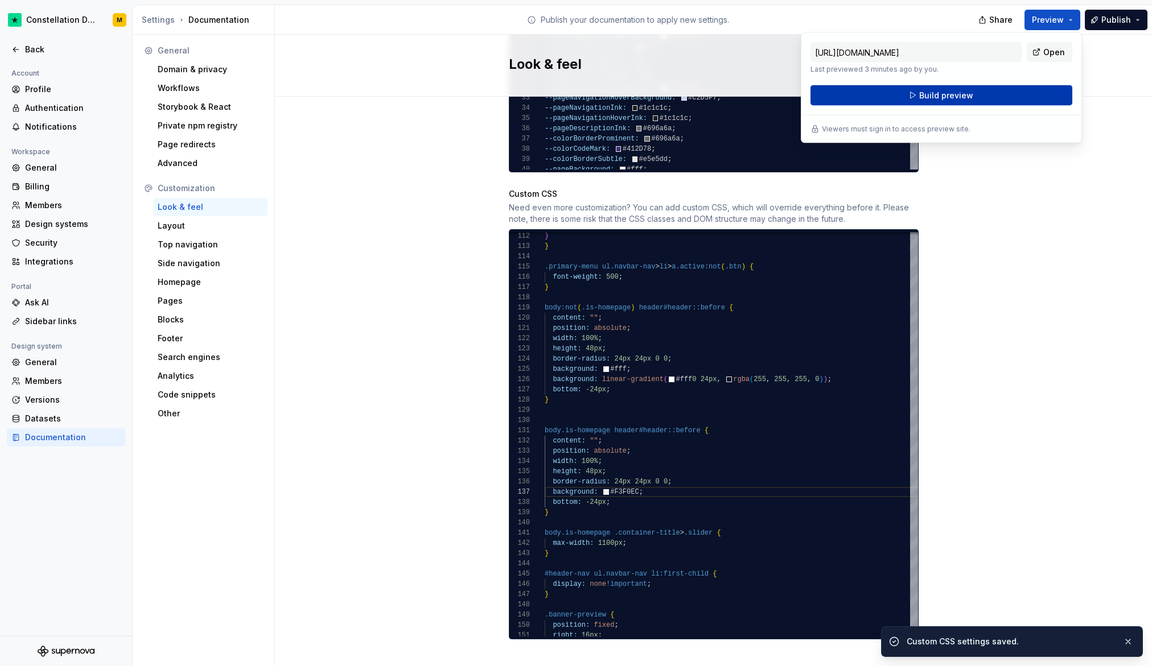
click at [924, 90] on span "Build preview" at bounding box center [946, 95] width 54 height 11
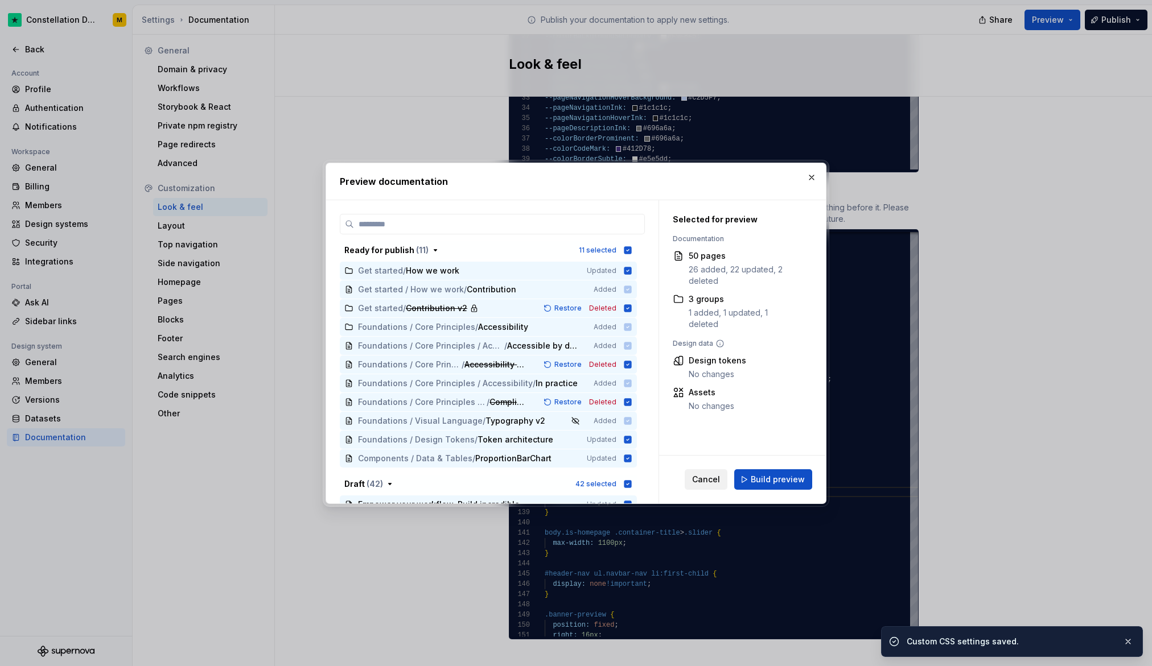
click at [715, 482] on span "Cancel" at bounding box center [706, 479] width 28 height 11
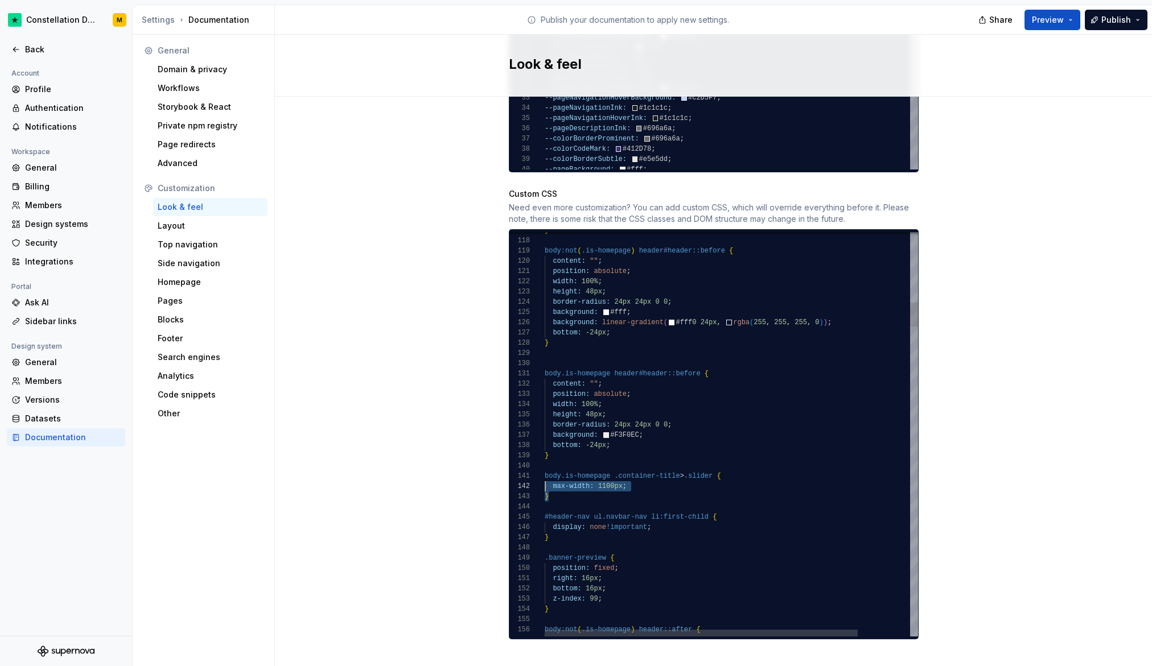
scroll to position [10, 0]
drag, startPoint x: 550, startPoint y: 479, endPoint x: 518, endPoint y: 468, distance: 34.2
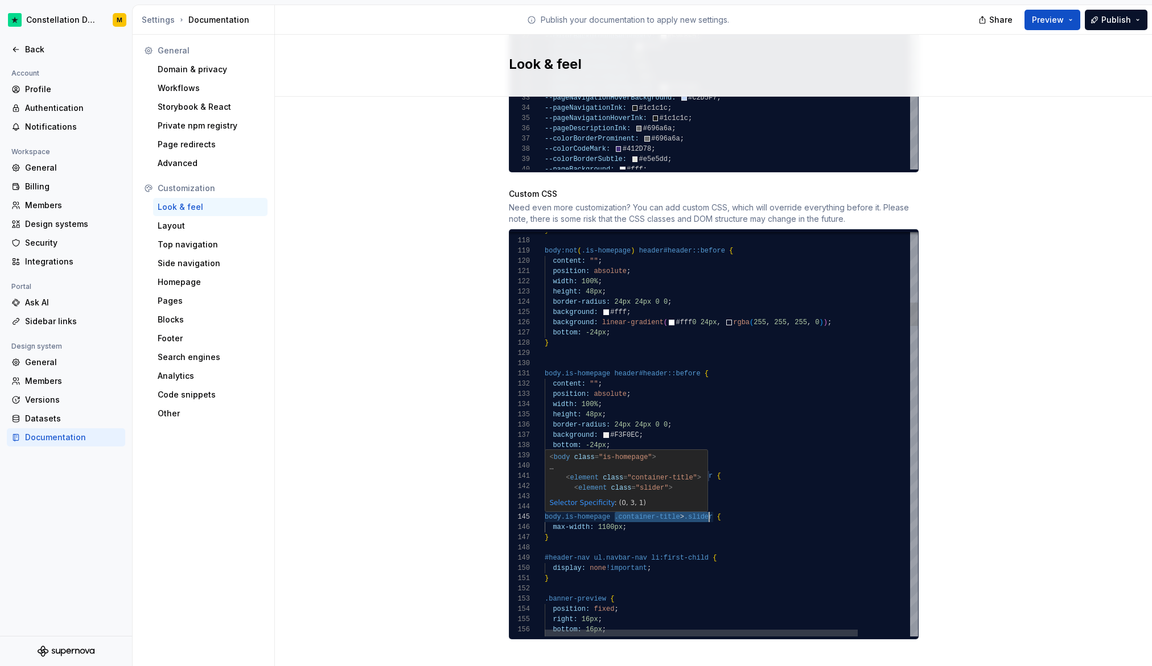
scroll to position [41, 168]
drag, startPoint x: 612, startPoint y: 507, endPoint x: 708, endPoint y: 504, distance: 96.2
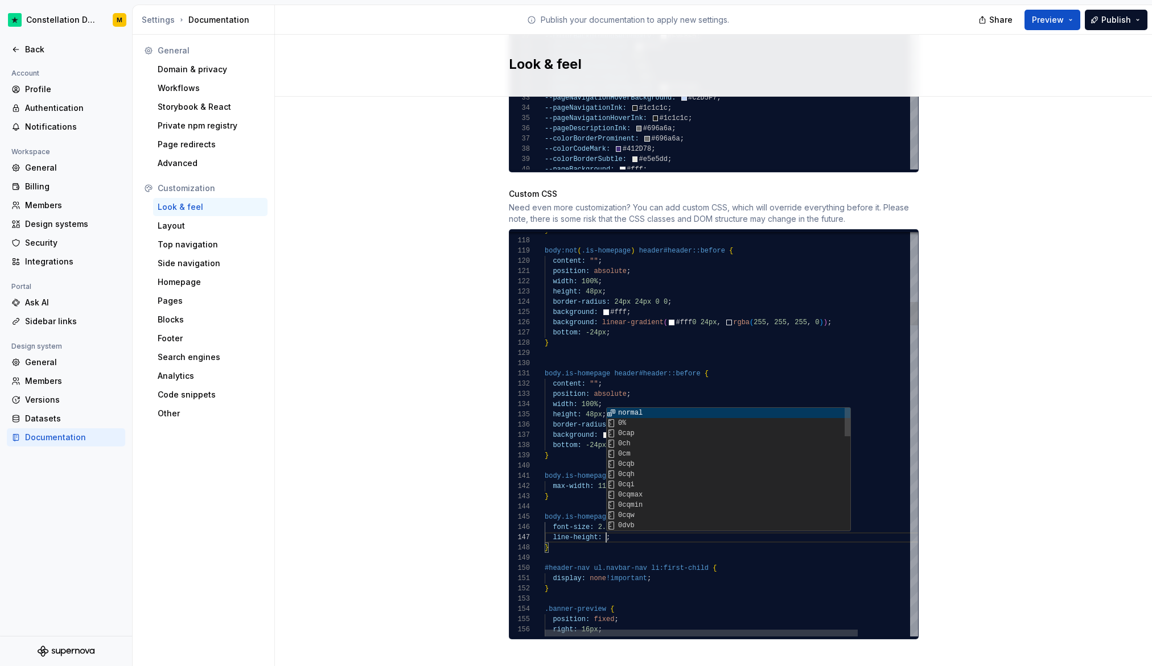
scroll to position [61, 61]
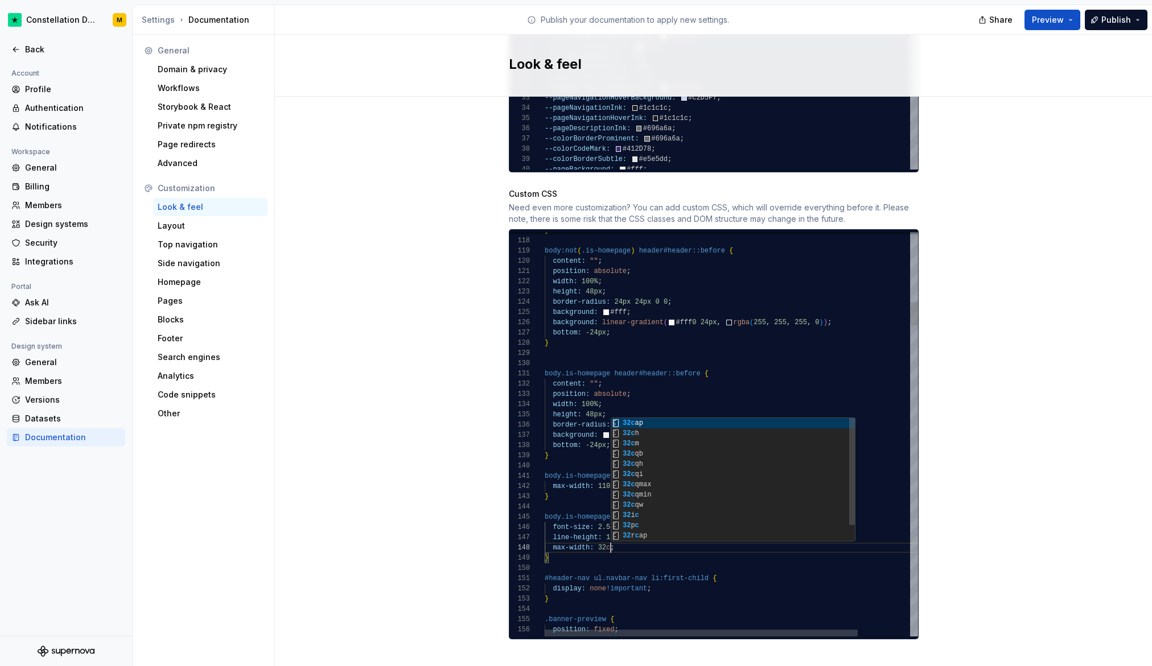
scroll to position [72, 70]
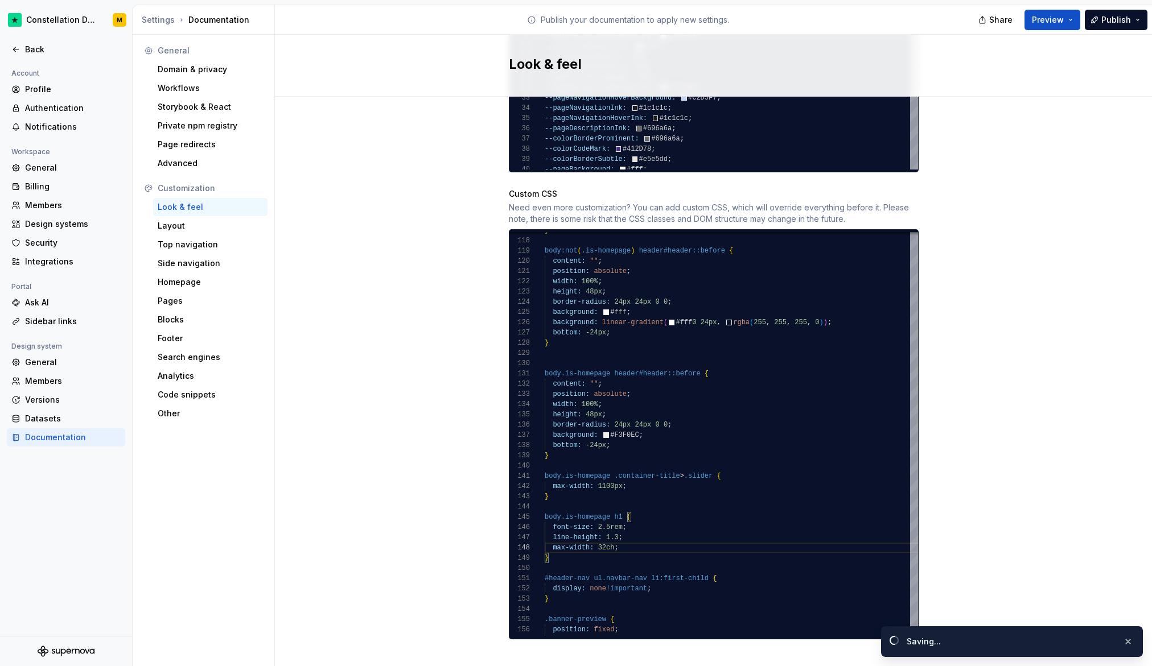
click at [924, 20] on span "Preview" at bounding box center [1047, 19] width 32 height 11
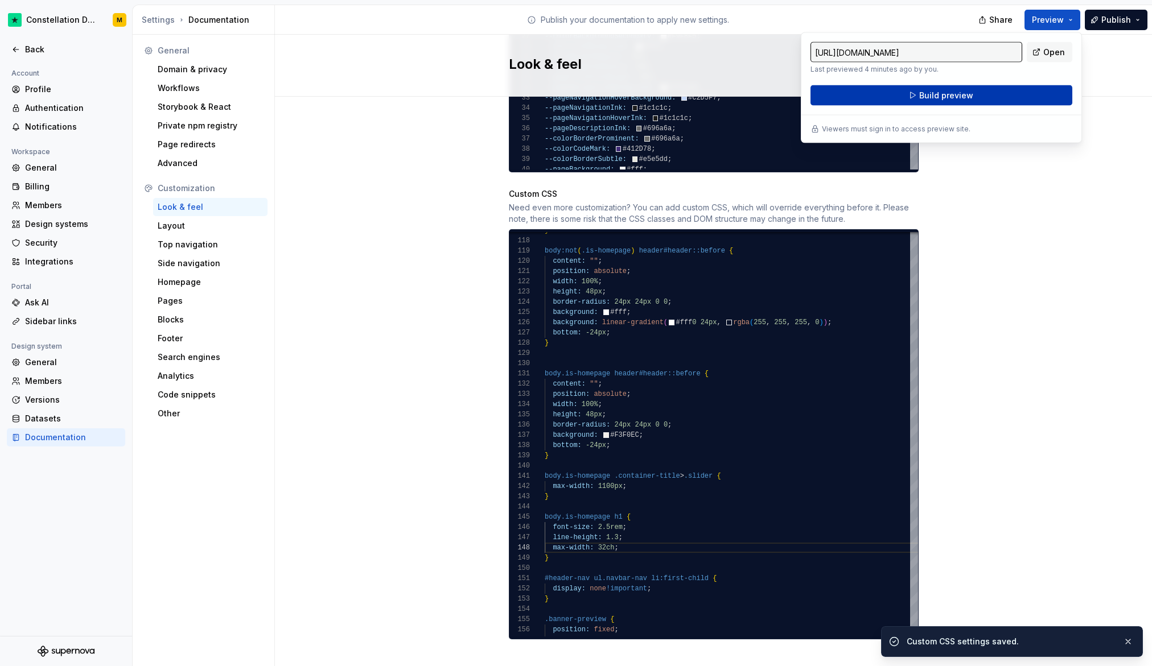
click at [924, 93] on span "Build preview" at bounding box center [946, 95] width 54 height 11
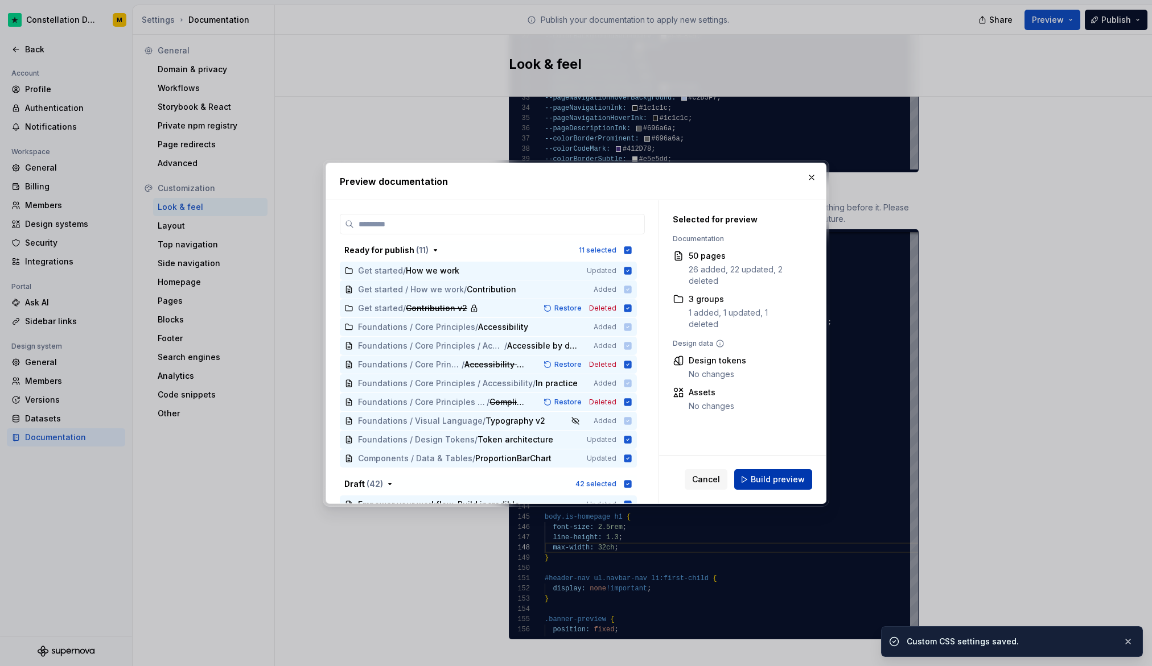
click at [773, 478] on span "Build preview" at bounding box center [777, 479] width 54 height 11
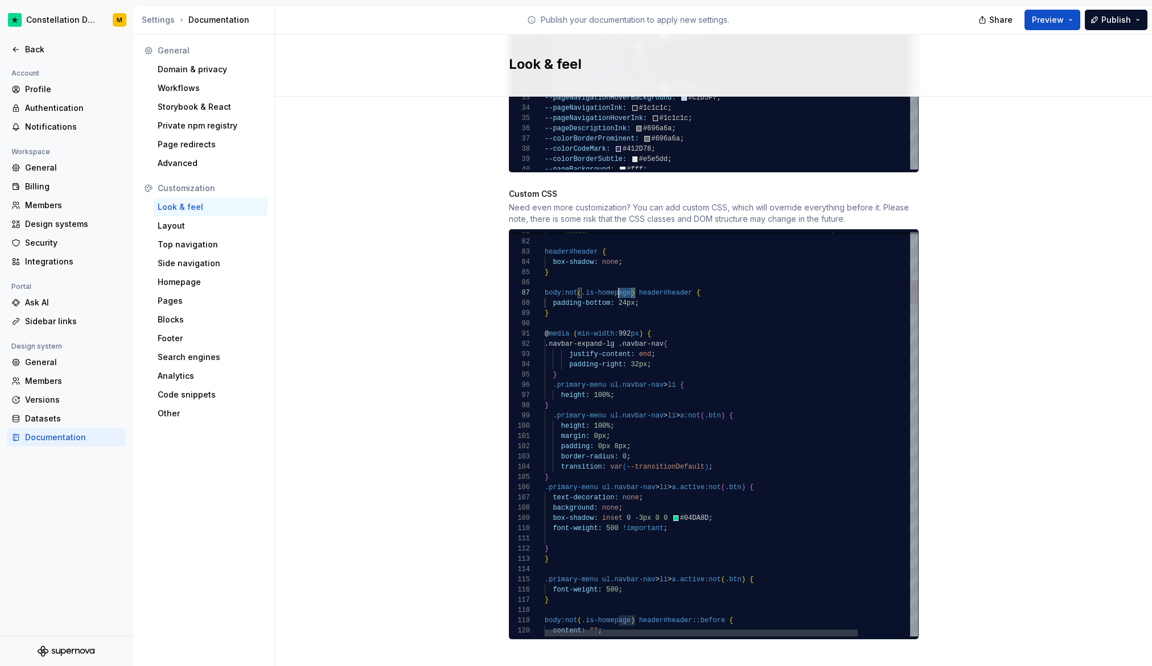
scroll to position [61, 24]
drag, startPoint x: 629, startPoint y: 281, endPoint x: 562, endPoint y: 280, distance: 67.1
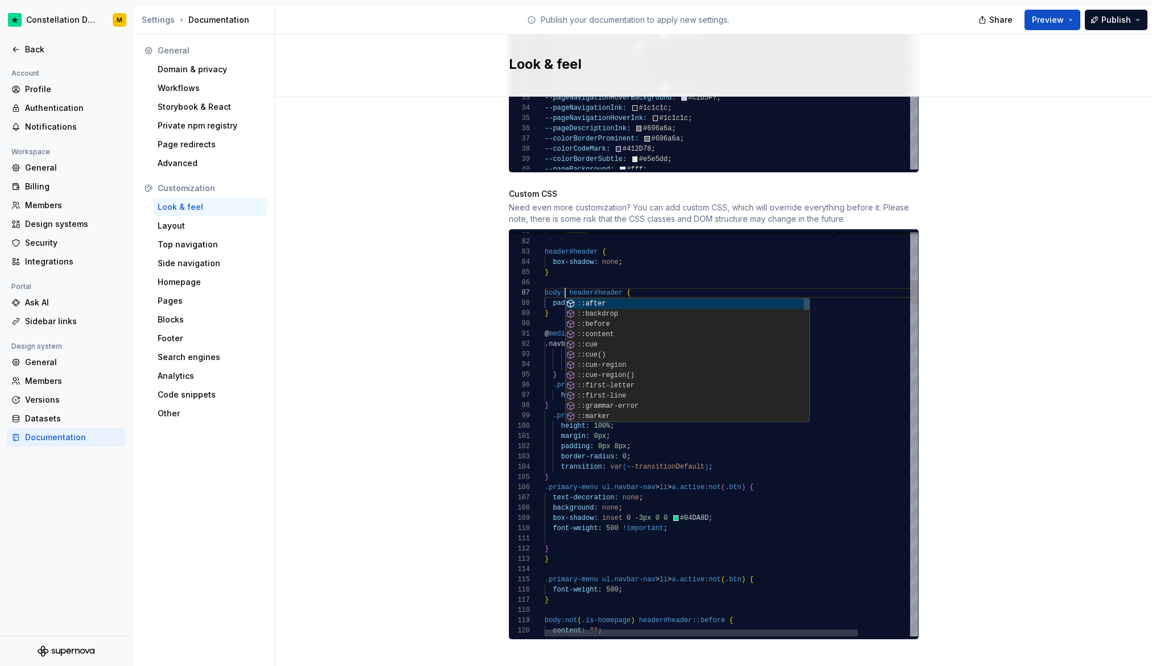
scroll to position [61, 16]
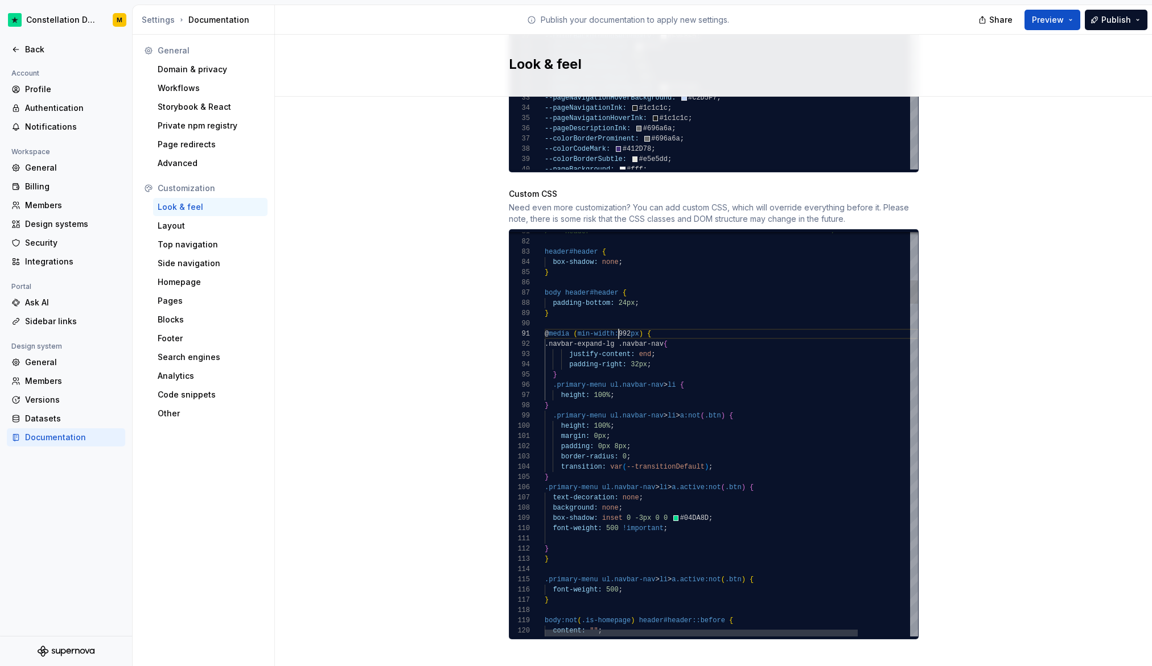
click at [924, 18] on span "Preview" at bounding box center [1047, 19] width 32 height 11
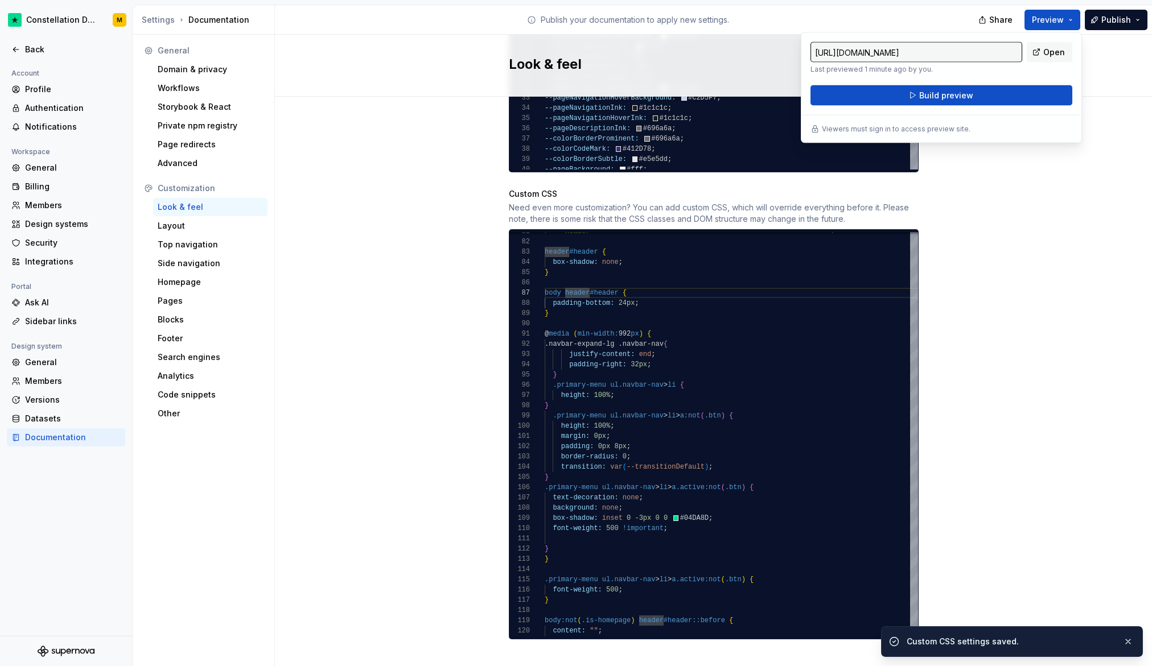
click at [924, 84] on div "[URL][DOMAIN_NAME] Last previewed 1 minute ago by you. Open Build preview" at bounding box center [941, 74] width 262 height 64
click at [923, 90] on span "Build preview" at bounding box center [946, 95] width 54 height 11
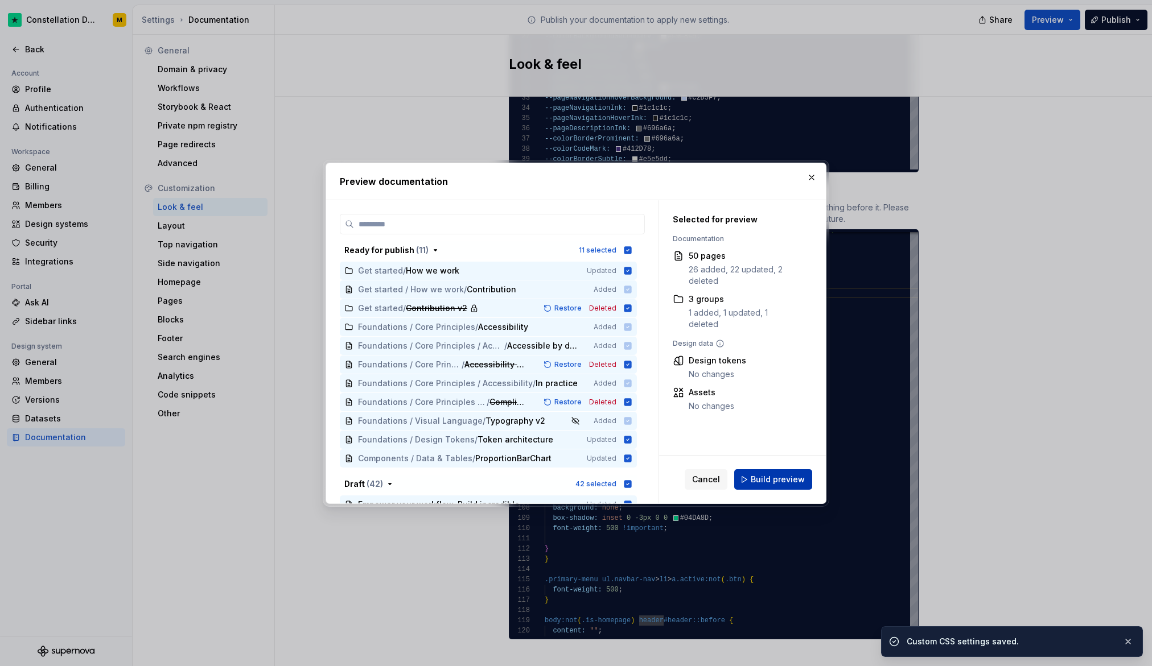
click at [787, 482] on span "Build preview" at bounding box center [777, 479] width 54 height 11
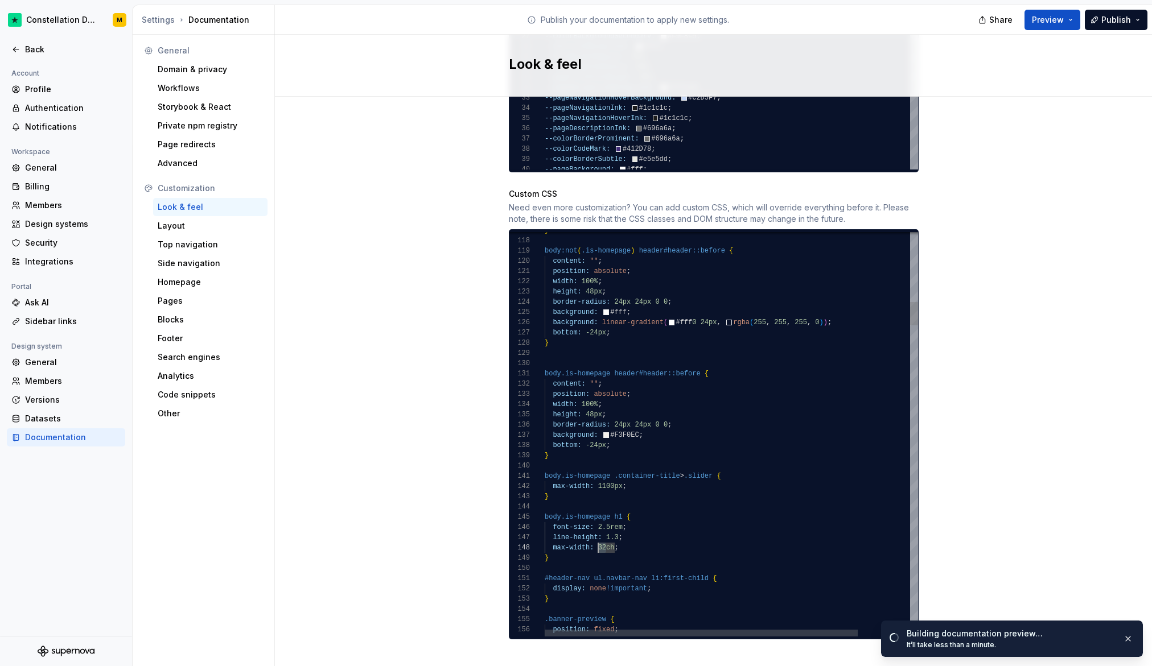
drag, startPoint x: 600, startPoint y: 539, endPoint x: 594, endPoint y: 538, distance: 6.3
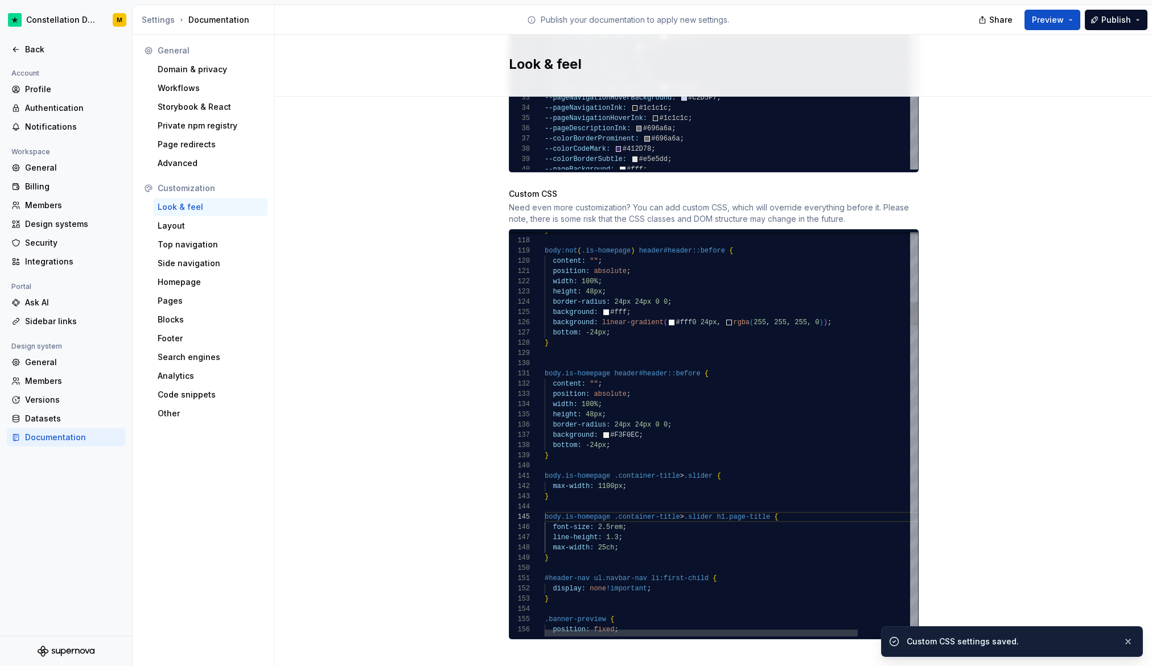
scroll to position [72, 57]
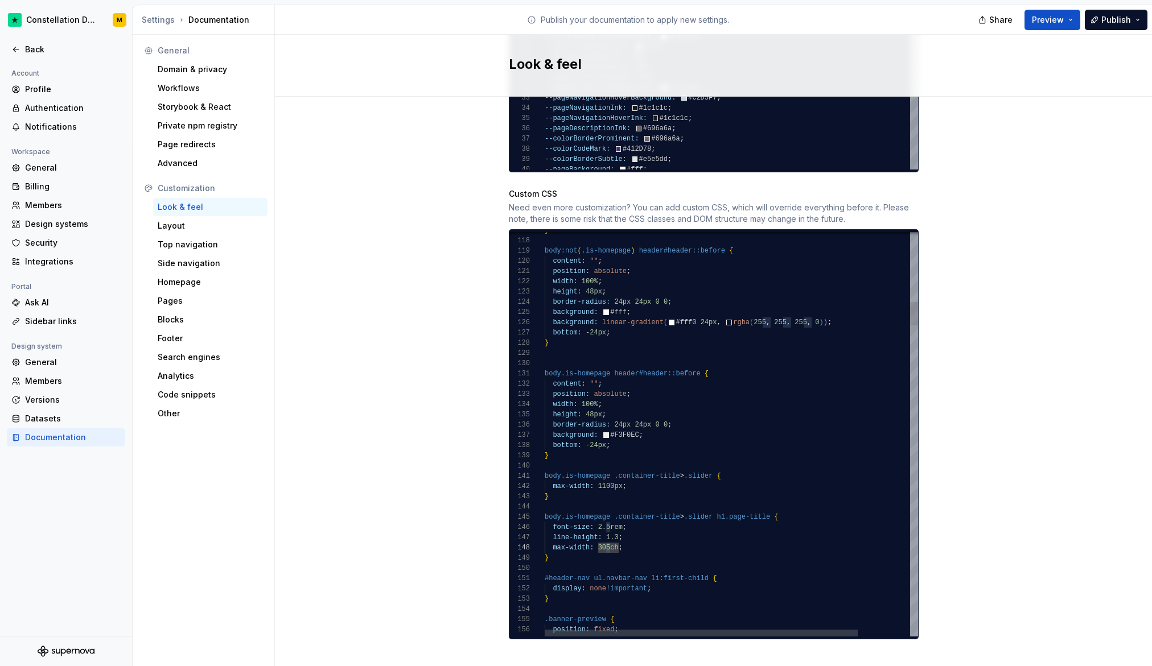
scroll to position [72, 61]
type textarea "**********"
click at [67, 55] on div "Back" at bounding box center [66, 49] width 118 height 18
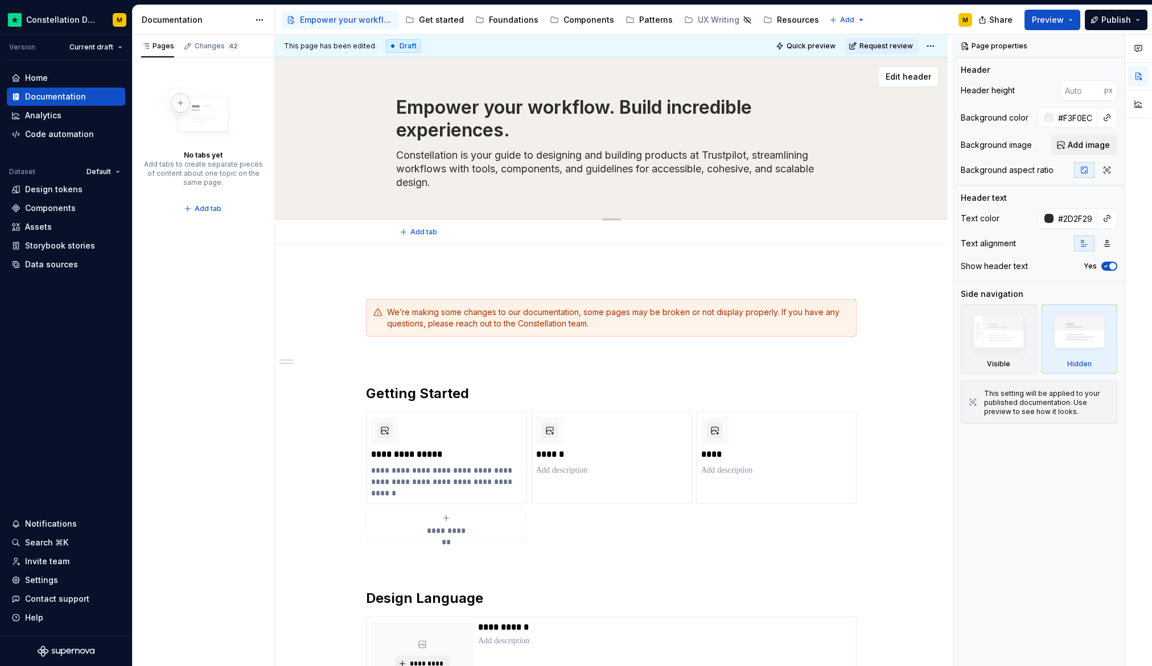
click at [393, 101] on div "Empower your workflow. Build incredible experiences. Constellation is your guid…" at bounding box center [610, 138] width 581 height 162
click at [399, 101] on textarea "Empower your workflow. Build incredible experiences." at bounding box center [609, 119] width 430 height 50
type textarea "*"
click at [42, 585] on div "Settings" at bounding box center [41, 580] width 33 height 11
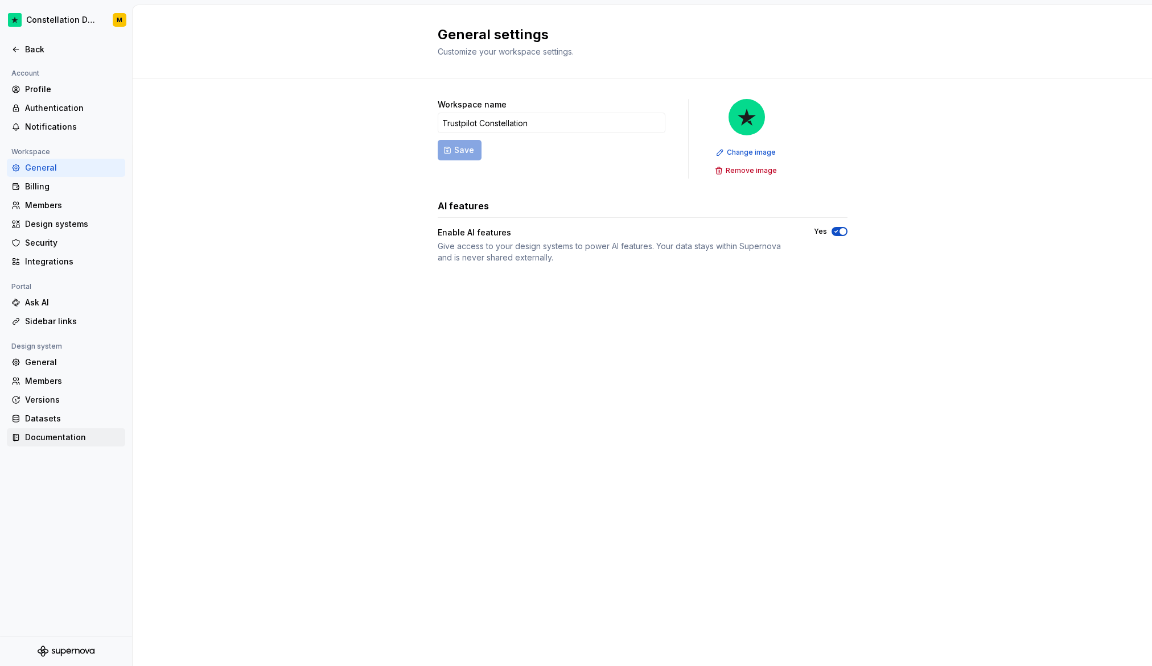
click at [35, 441] on div "Documentation" at bounding box center [73, 437] width 96 height 11
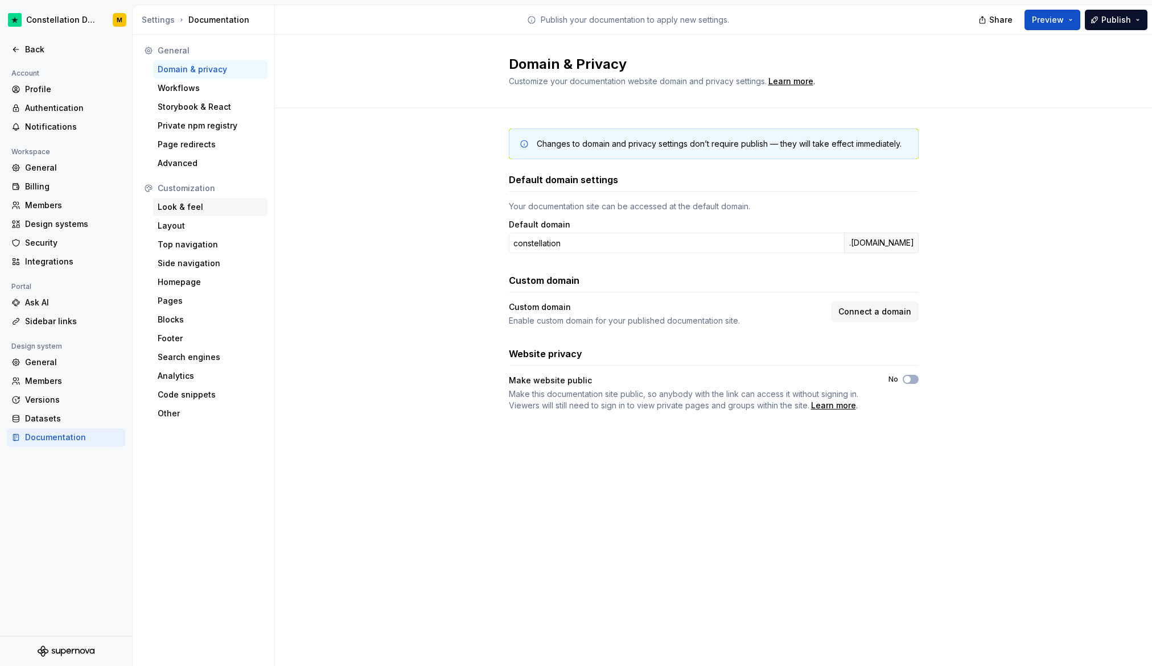
click at [176, 201] on div "Look & feel" at bounding box center [210, 207] width 114 height 18
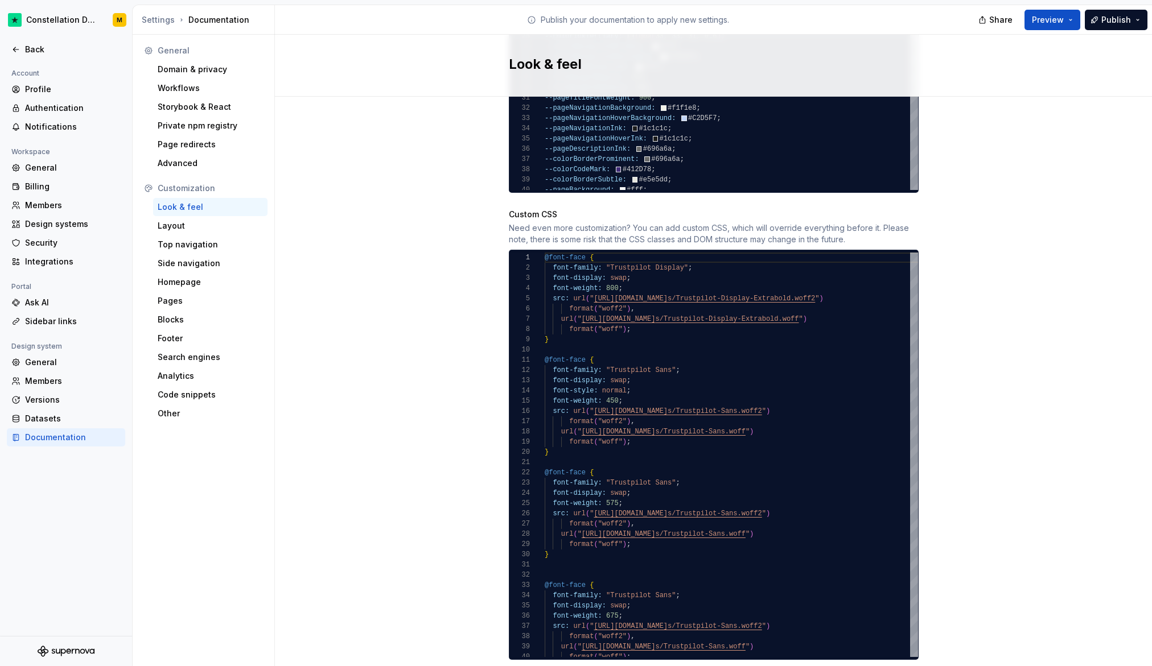
scroll to position [980, 0]
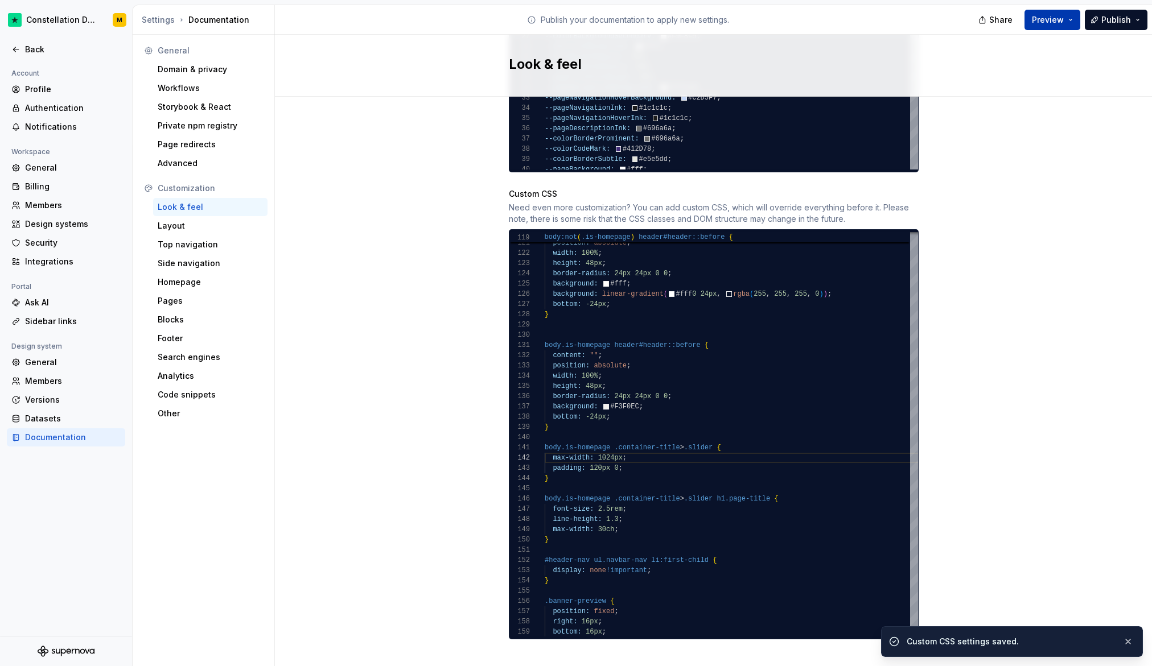
click at [924, 14] on span "Preview" at bounding box center [1047, 19] width 32 height 11
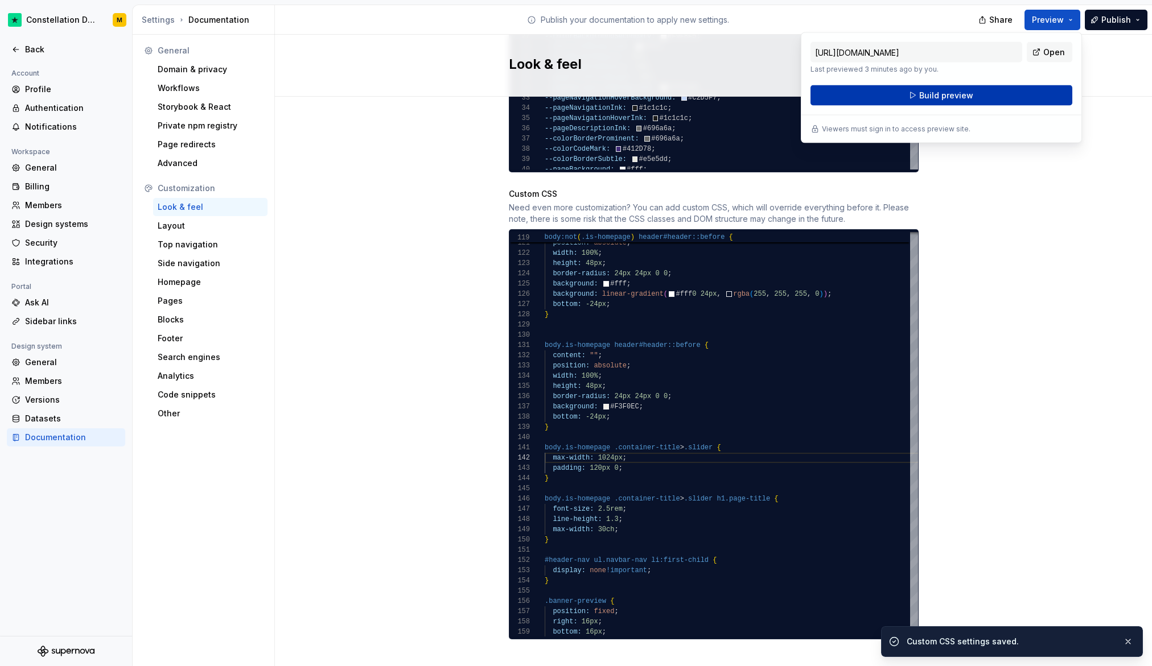
click at [924, 88] on button "Build preview" at bounding box center [941, 95] width 262 height 20
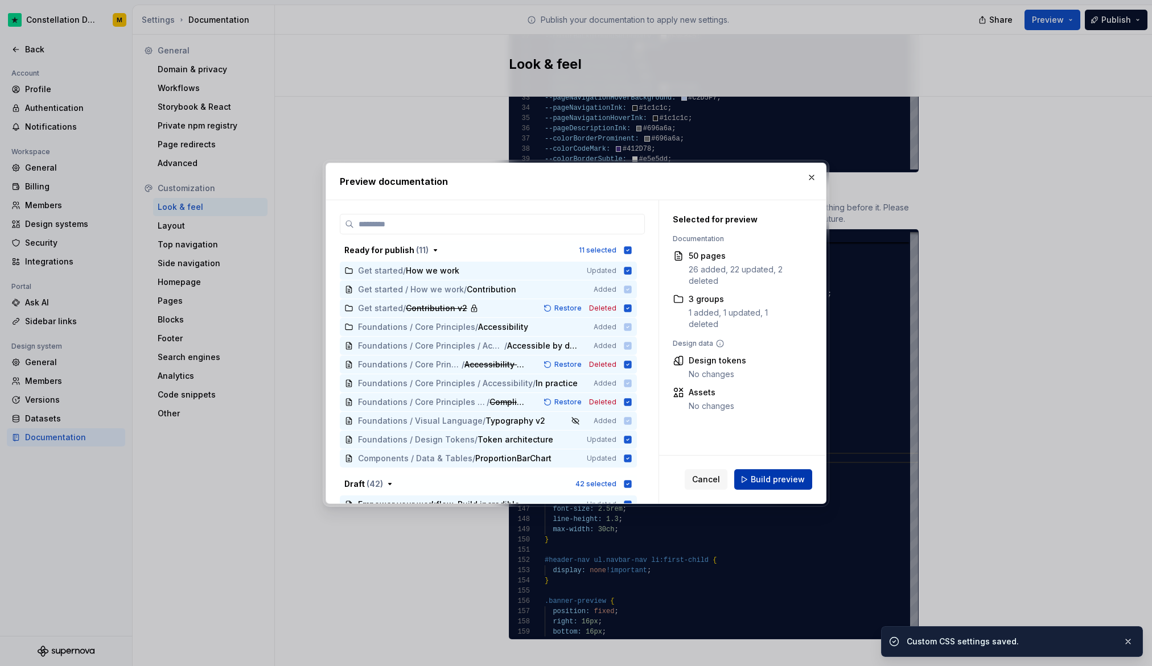
click at [781, 486] on button "Build preview" at bounding box center [773, 479] width 78 height 20
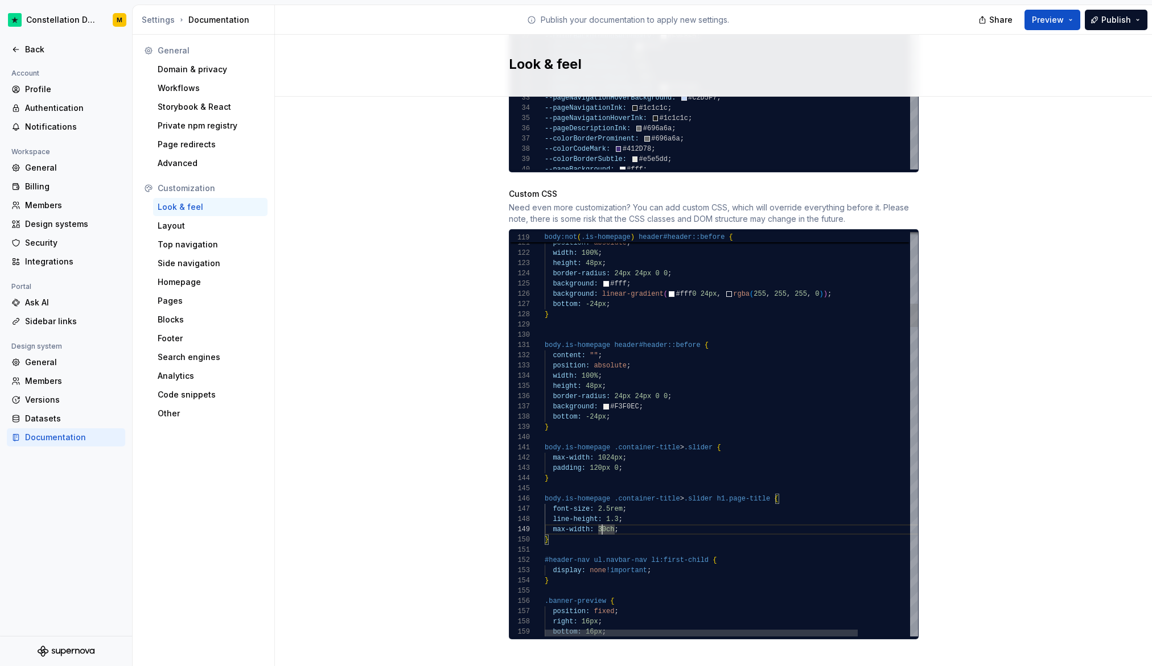
scroll to position [82, 53]
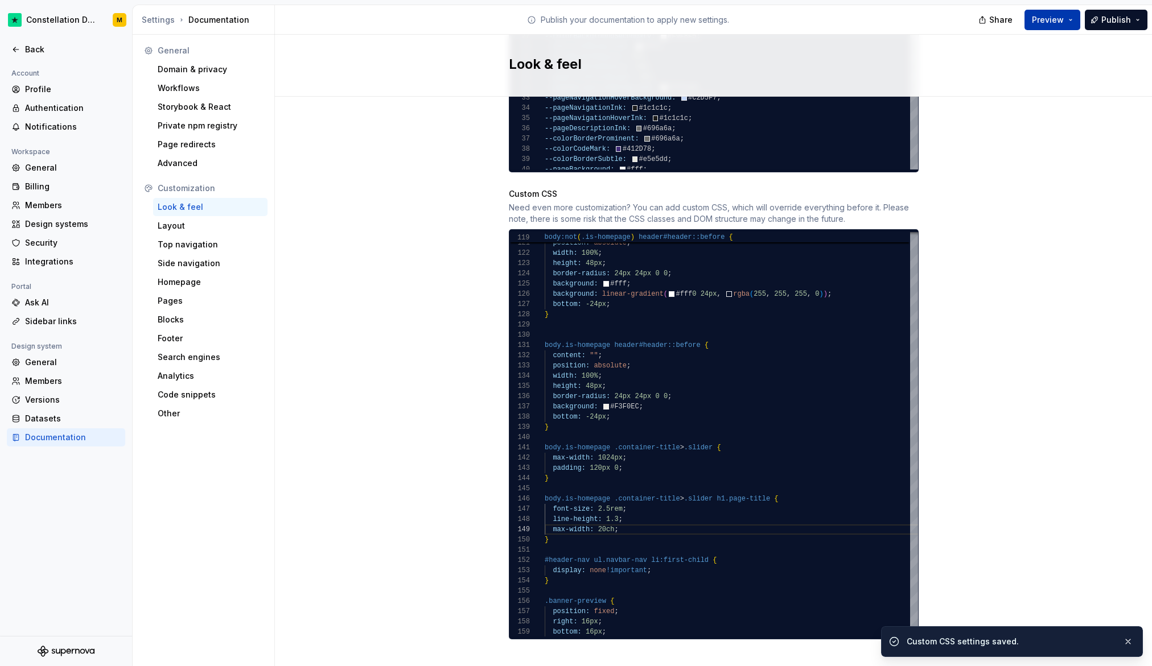
click at [924, 15] on span "Preview" at bounding box center [1047, 19] width 32 height 11
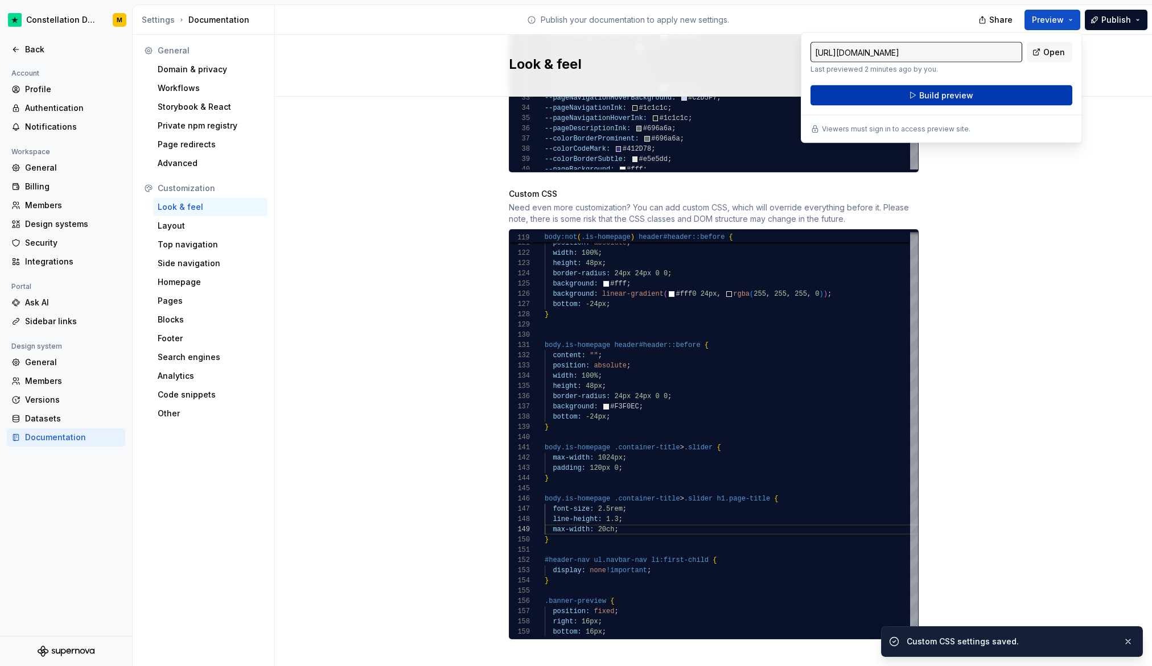
click at [924, 95] on span "Build preview" at bounding box center [946, 95] width 54 height 11
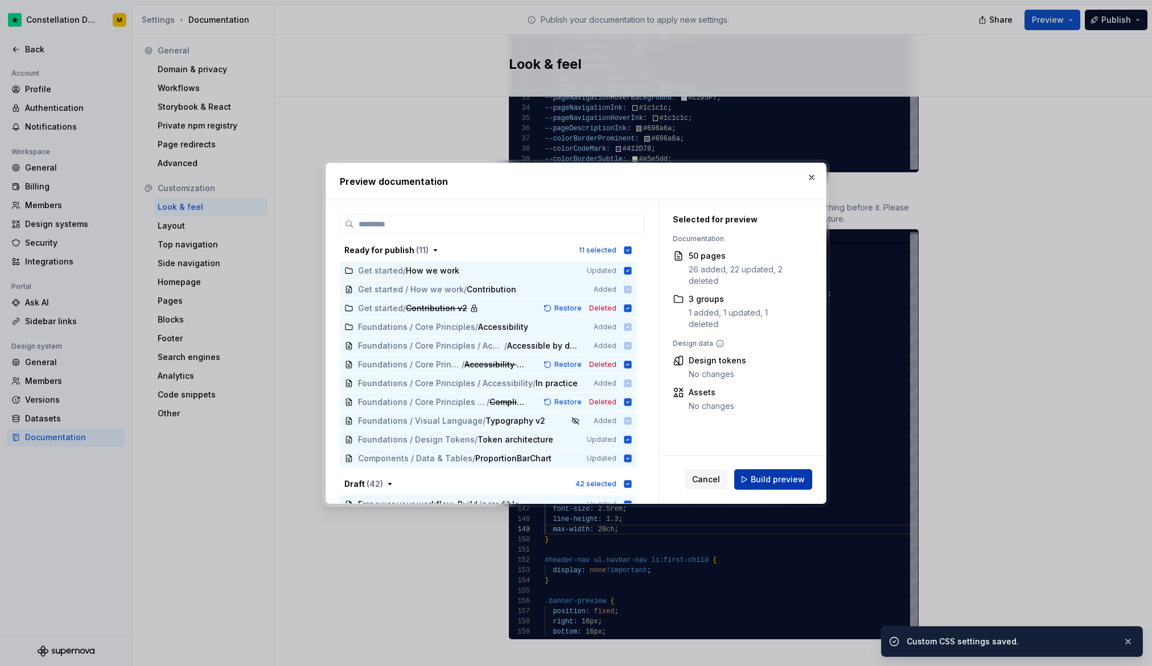
click at [776, 469] on button "Build preview" at bounding box center [773, 479] width 78 height 20
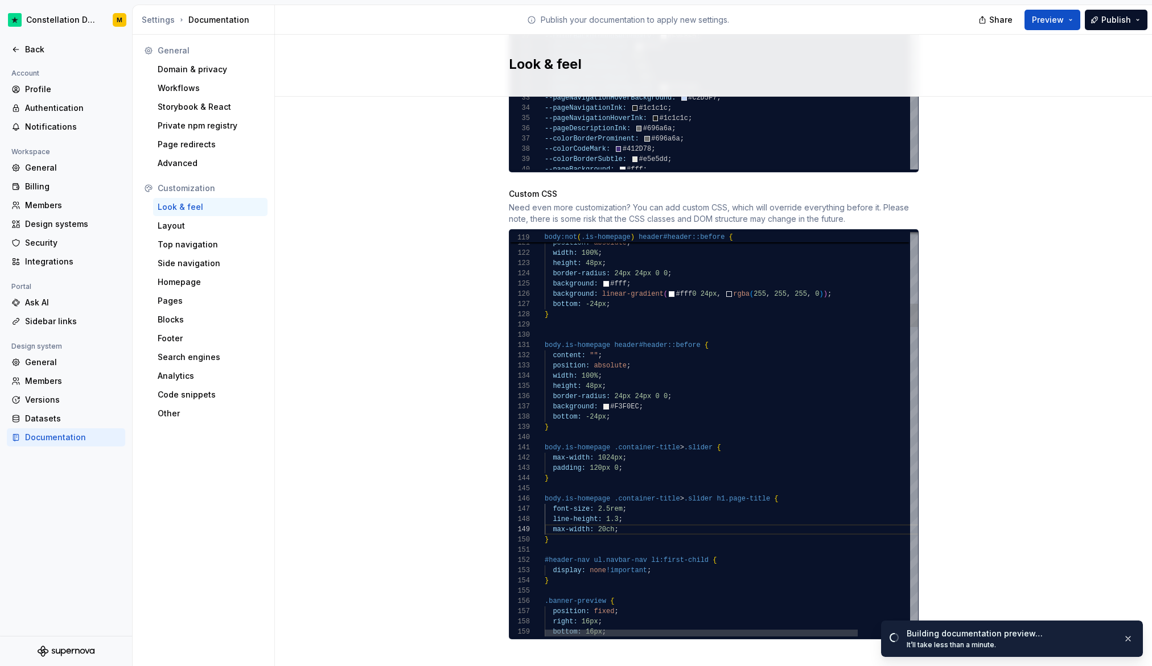
type textarea "**********"
